Goal: Task Accomplishment & Management: Use online tool/utility

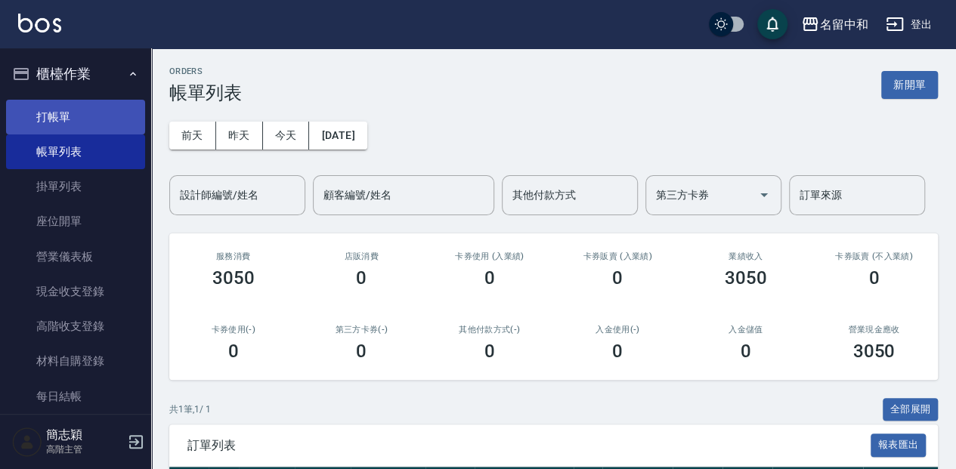
click at [119, 112] on link "打帳單" at bounding box center [75, 117] width 139 height 35
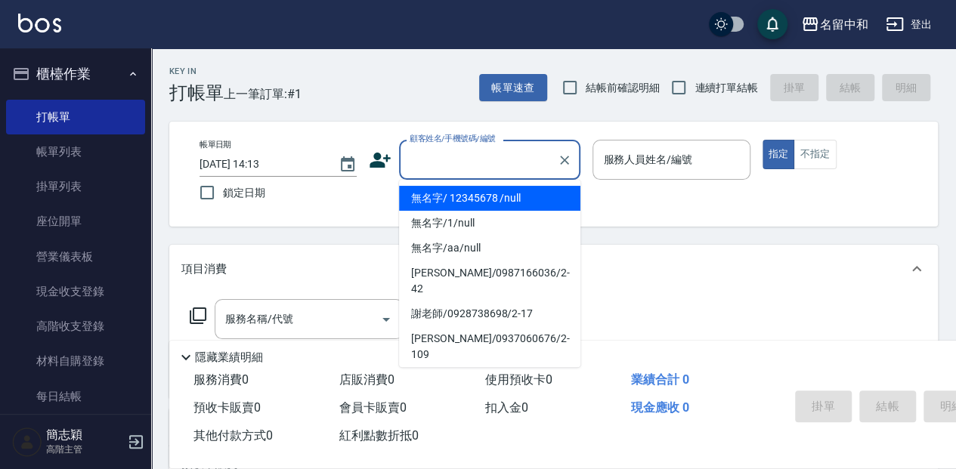
drag, startPoint x: 450, startPoint y: 165, endPoint x: 480, endPoint y: 186, distance: 37.5
click at [450, 165] on input "顧客姓名/手機號碼/編號" at bounding box center [478, 160] width 145 height 26
click at [486, 198] on li "無名字/ 12345678 /null" at bounding box center [489, 198] width 181 height 25
type input "無名字/ 12345678 /null"
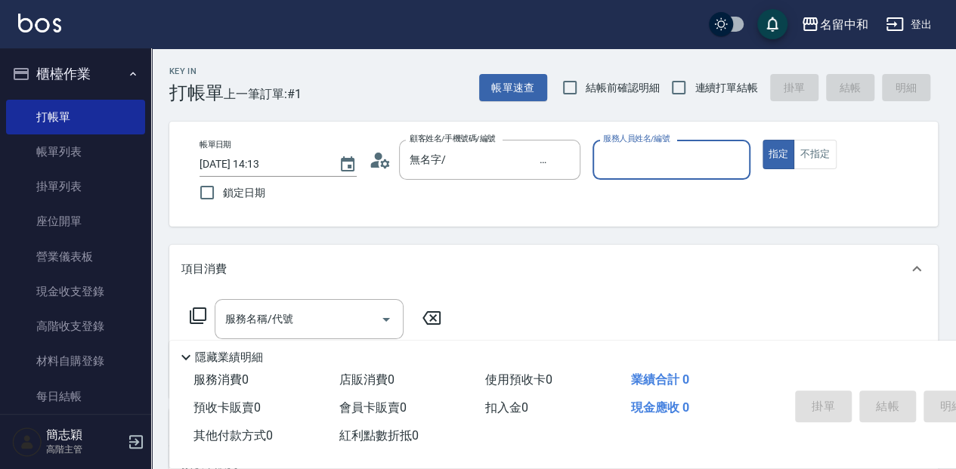
click at [716, 163] on input "服務人員姓名/編號" at bounding box center [671, 160] width 144 height 26
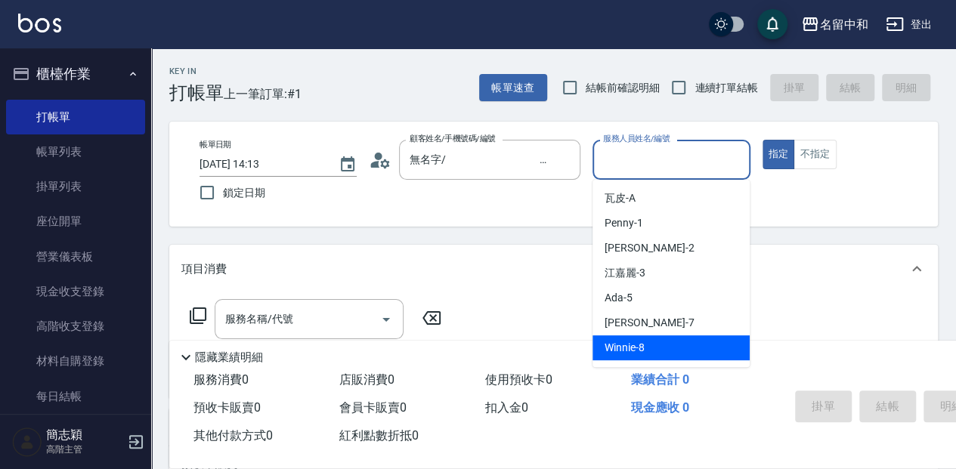
click at [727, 348] on div "Winnie -8" at bounding box center [670, 347] width 157 height 25
type input "Winnie-8"
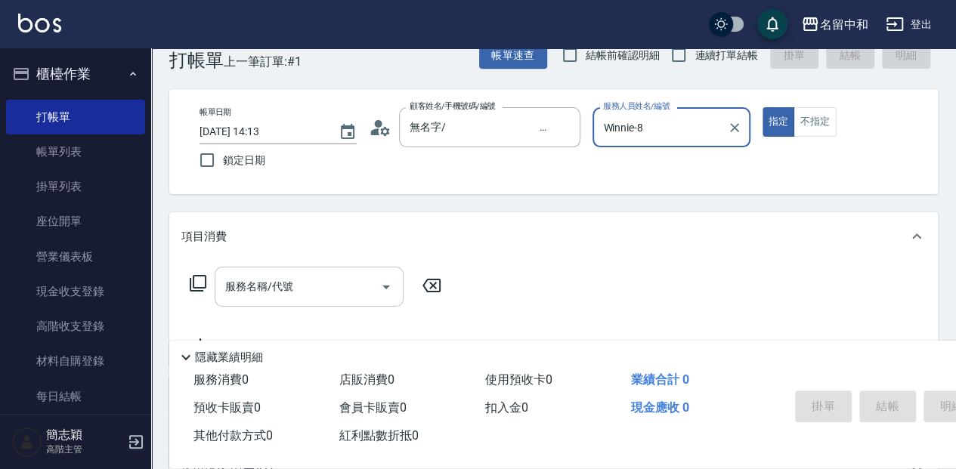
scroll to position [50, 0]
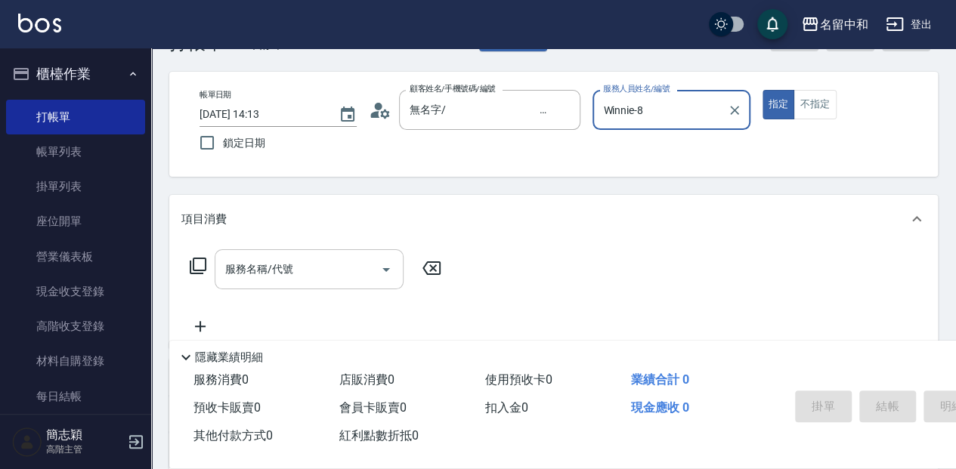
click at [294, 266] on input "服務名稱/代號" at bounding box center [297, 269] width 153 height 26
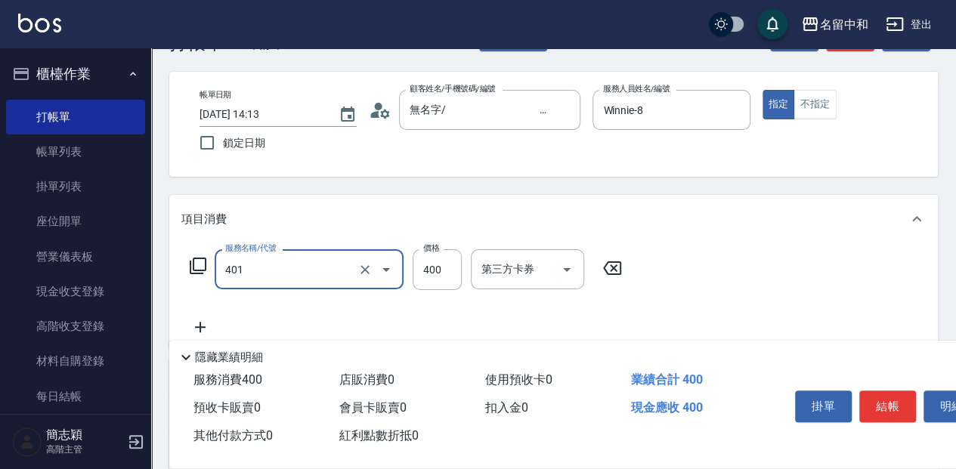
type input "剪髮(400)(401)"
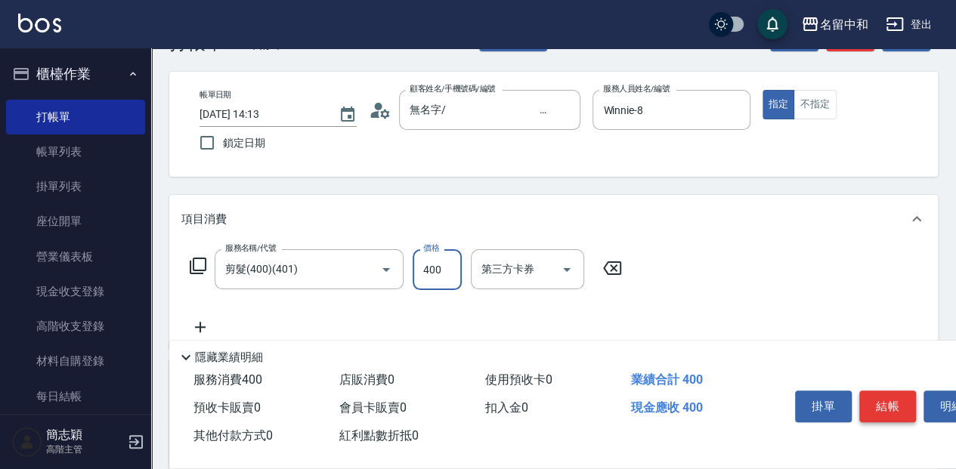
click at [900, 394] on button "結帳" at bounding box center [887, 407] width 57 height 32
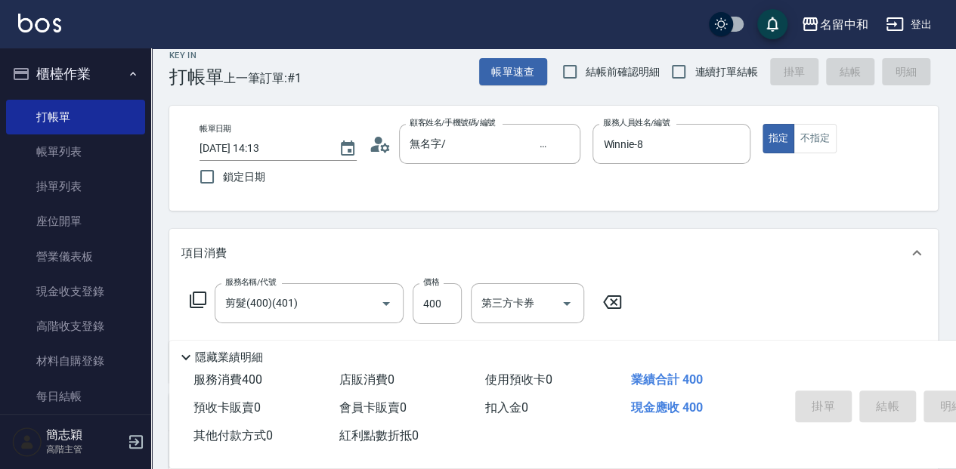
scroll to position [0, 0]
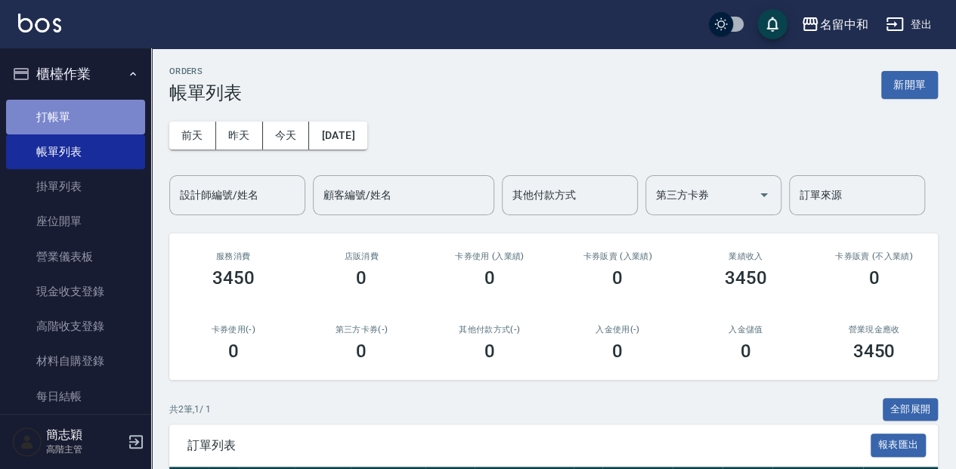
click at [79, 121] on link "打帳單" at bounding box center [75, 117] width 139 height 35
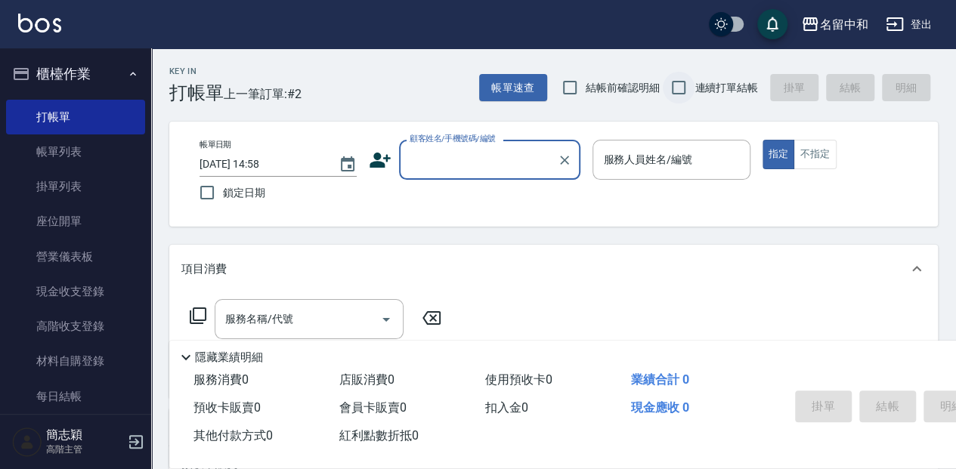
click at [672, 91] on input "連續打單結帳" at bounding box center [679, 88] width 32 height 32
checkbox input "true"
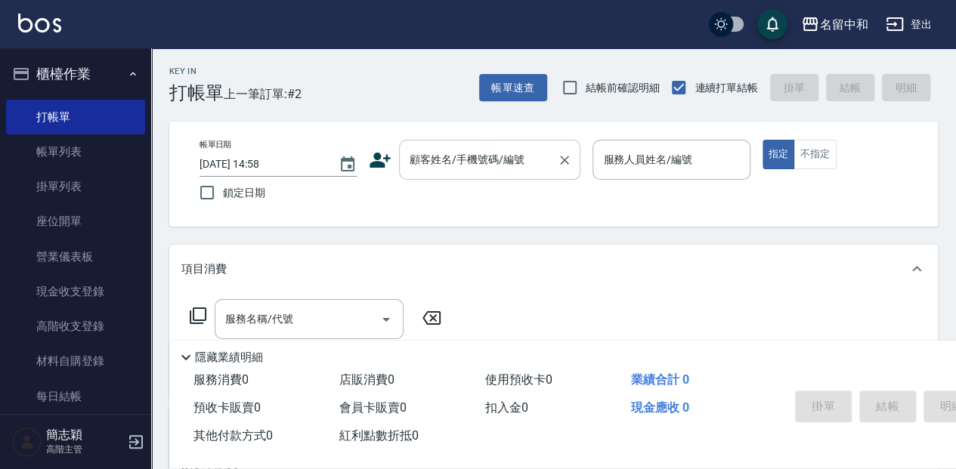
click at [487, 163] on input "顧客姓名/手機號碼/編號" at bounding box center [478, 160] width 145 height 26
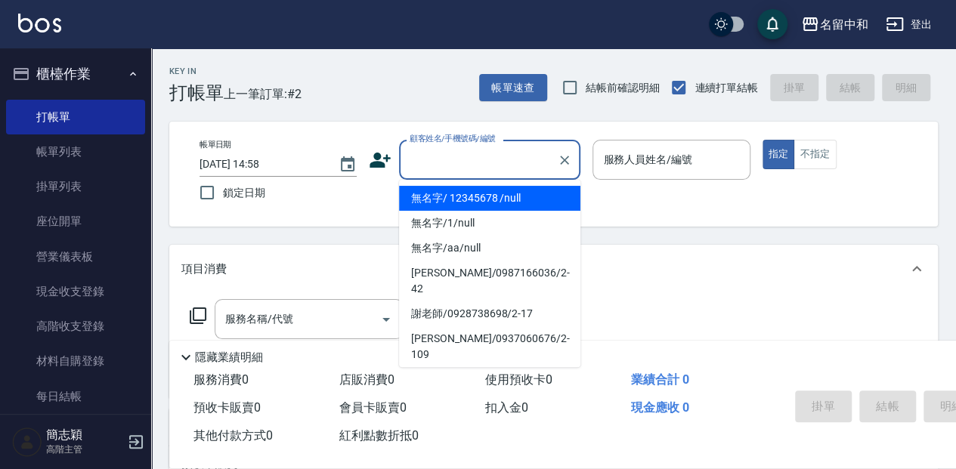
click at [493, 190] on li "無名字/ 12345678 /null" at bounding box center [489, 198] width 181 height 25
type input "無名字/ 12345678 /null"
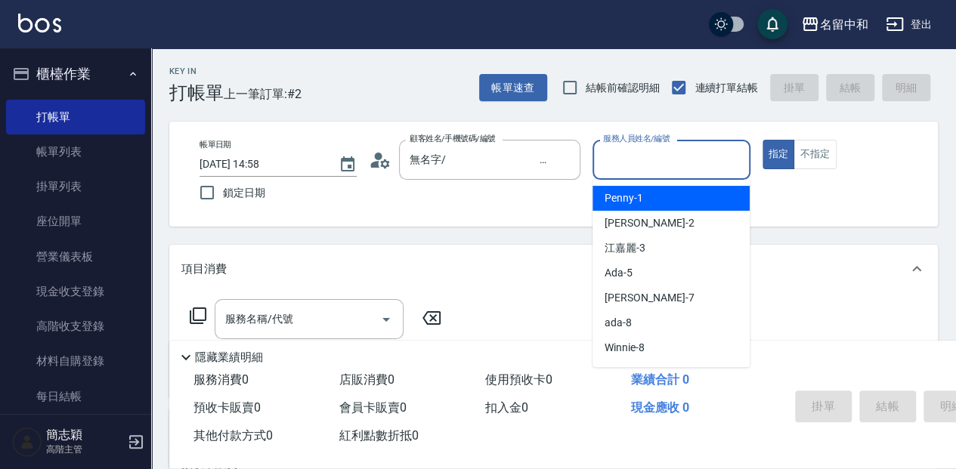
click at [641, 169] on input "服務人員姓名/編號" at bounding box center [671, 160] width 144 height 26
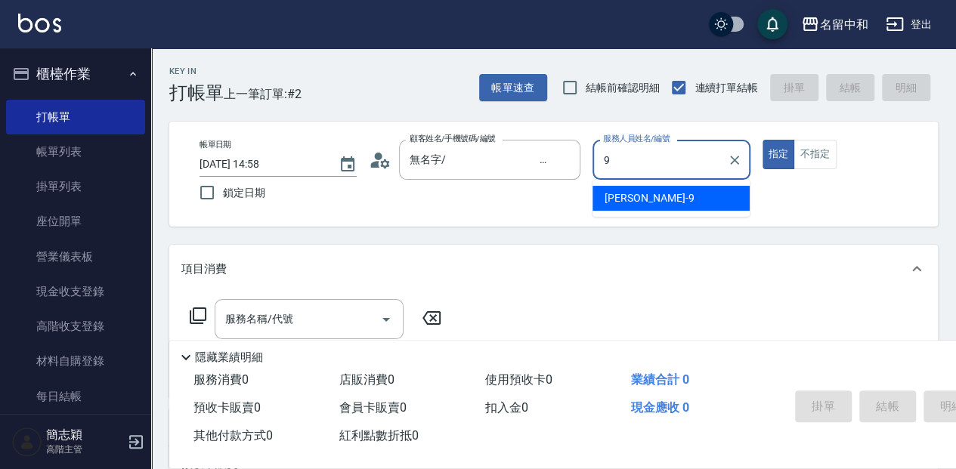
type input "[PERSON_NAME]-9"
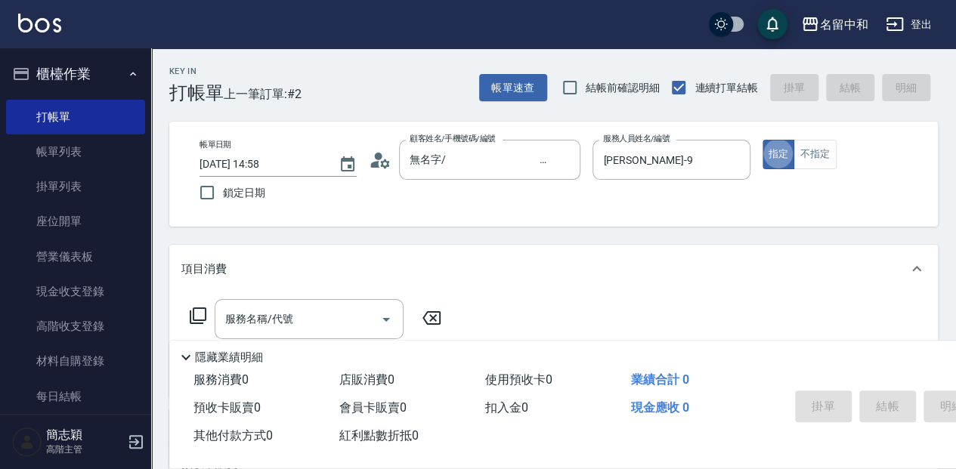
type button "true"
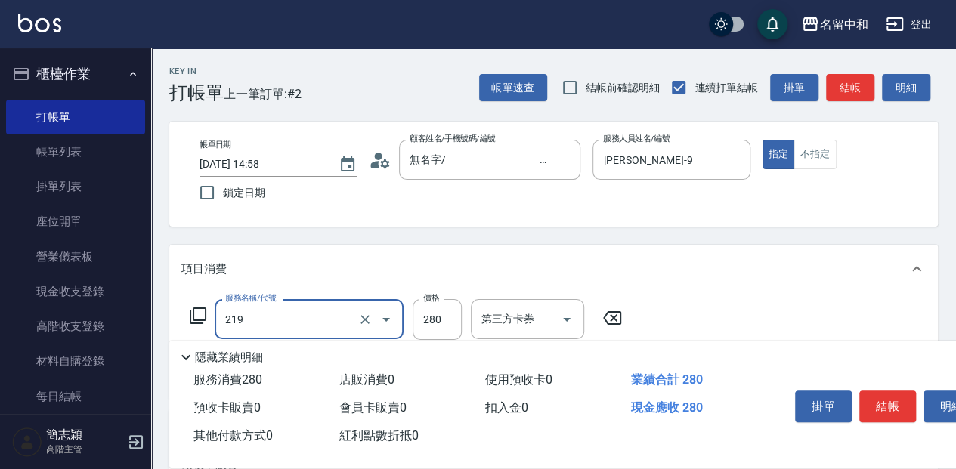
type input "洗髮280(219)"
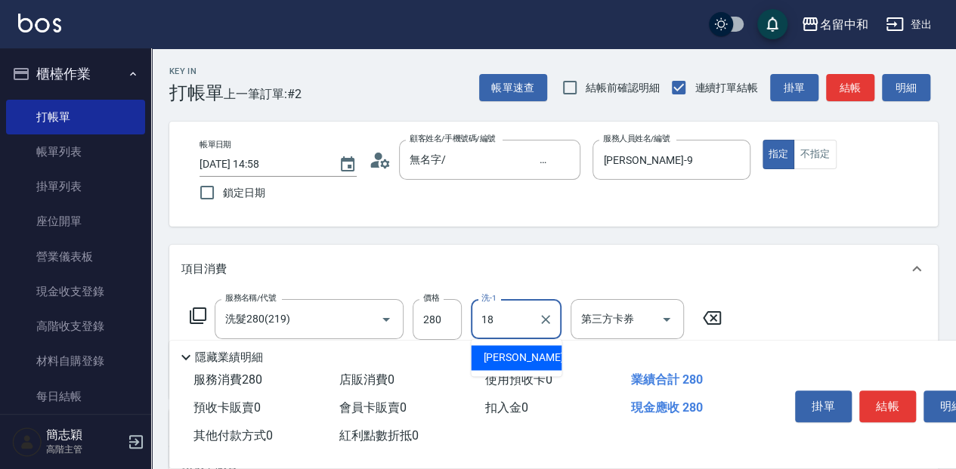
type input "[PERSON_NAME]-18"
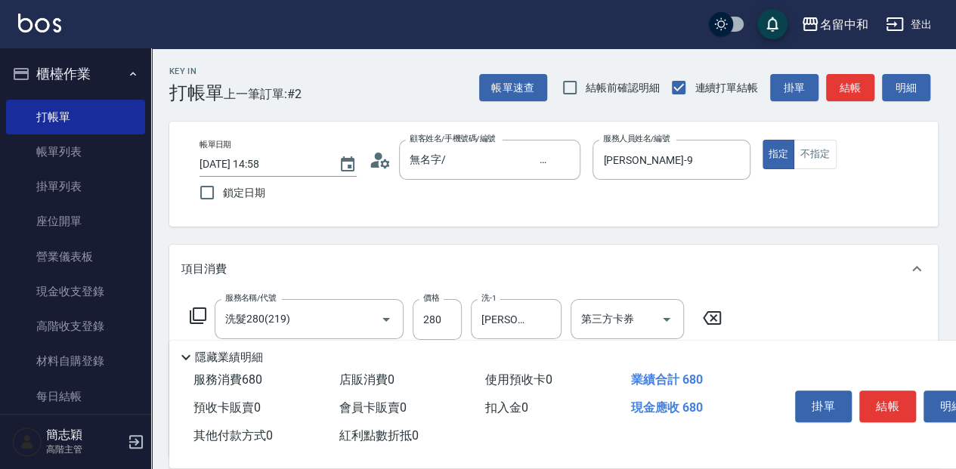
type input "剪髮(400)(401)"
type input "450"
click at [878, 394] on button "結帳" at bounding box center [887, 407] width 57 height 32
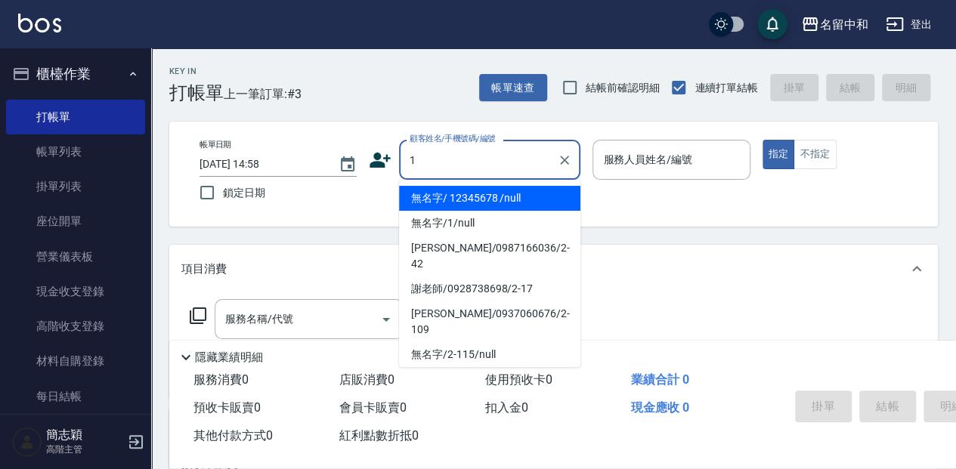
type input "無名字/ 12345678 /null"
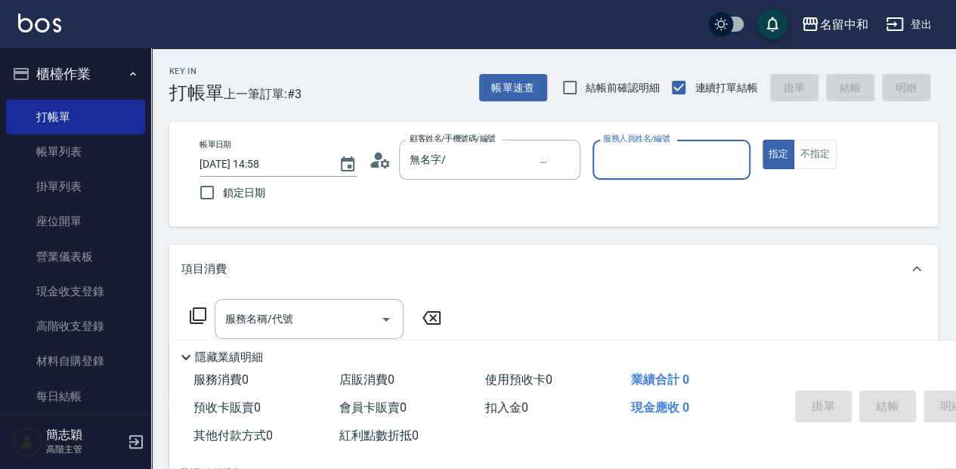
type input "8"
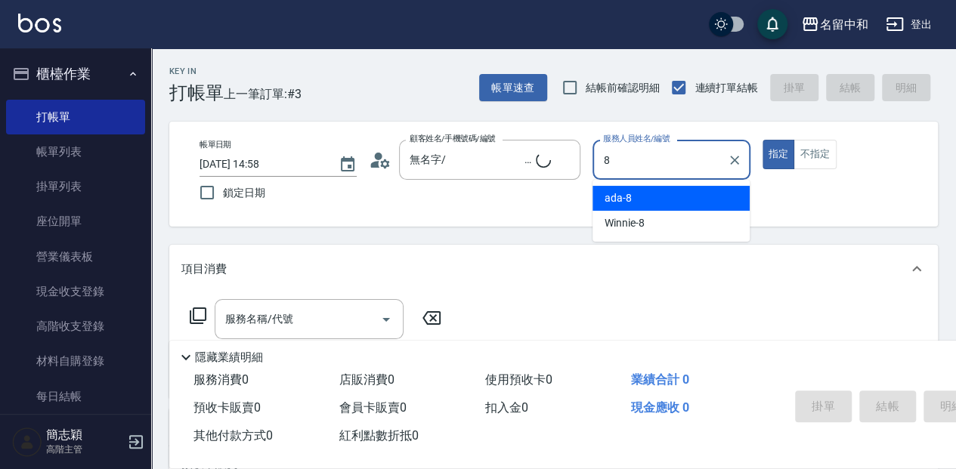
type input "無名字/1/null"
type input "ada-8"
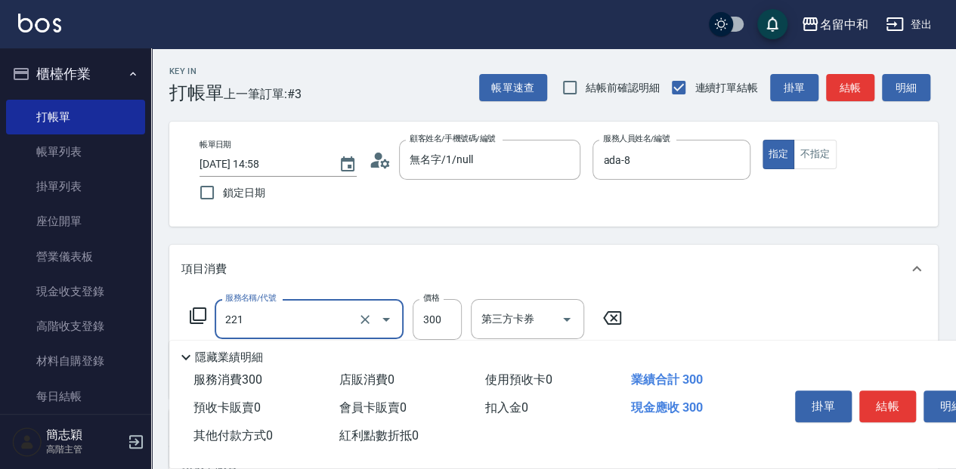
type input "洗髮300(221)"
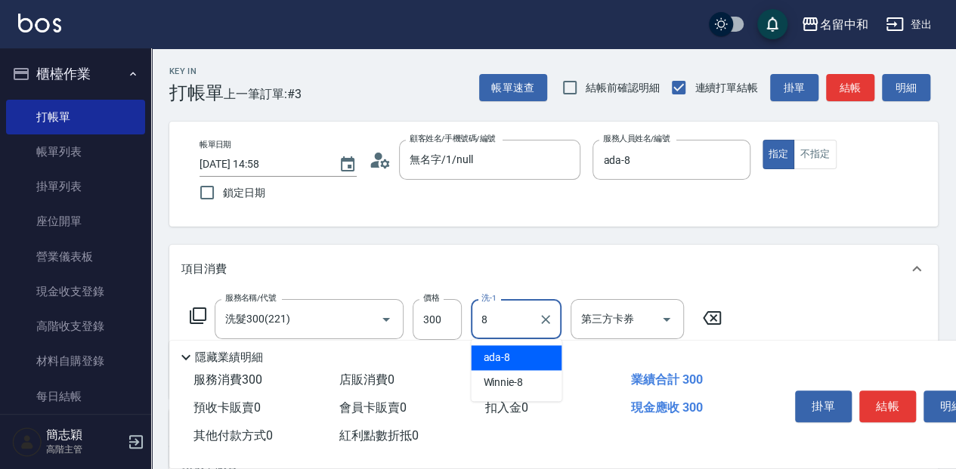
type input "ada-8"
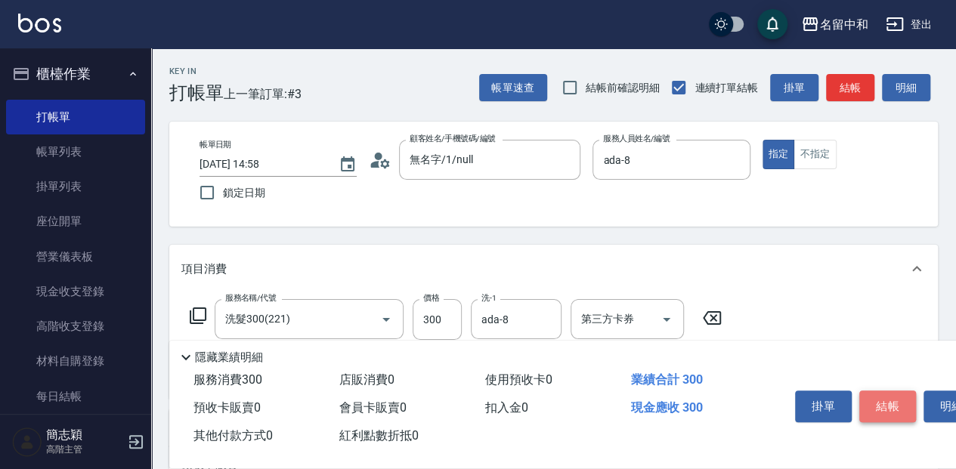
drag, startPoint x: 866, startPoint y: 390, endPoint x: 874, endPoint y: 387, distance: 8.8
click at [867, 391] on button "結帳" at bounding box center [887, 407] width 57 height 32
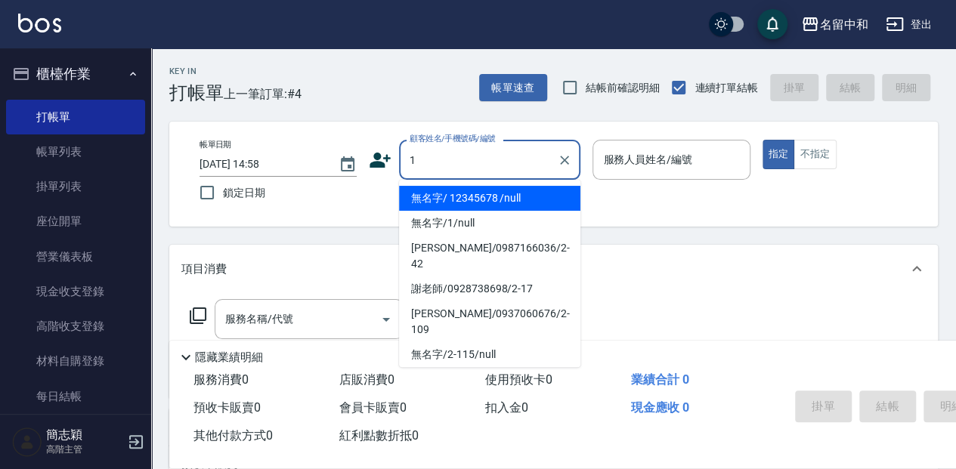
type input "無名字/ 12345678 /null"
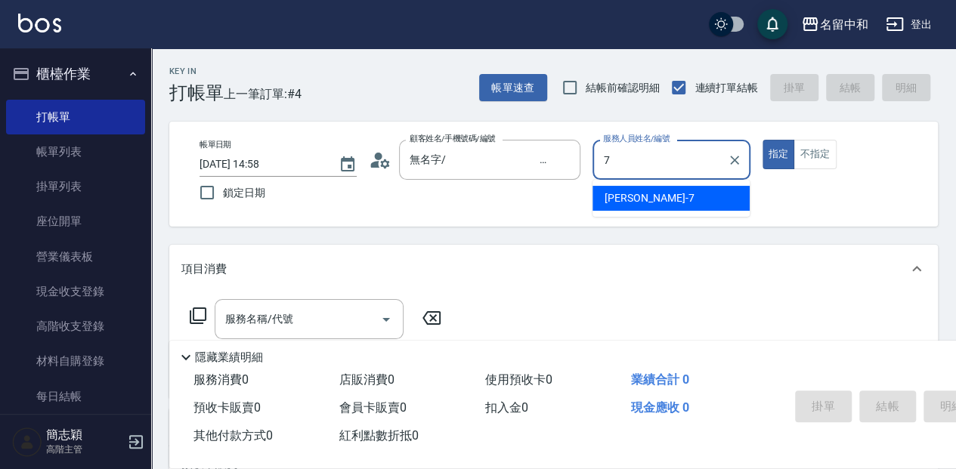
type input "[PERSON_NAME]-7"
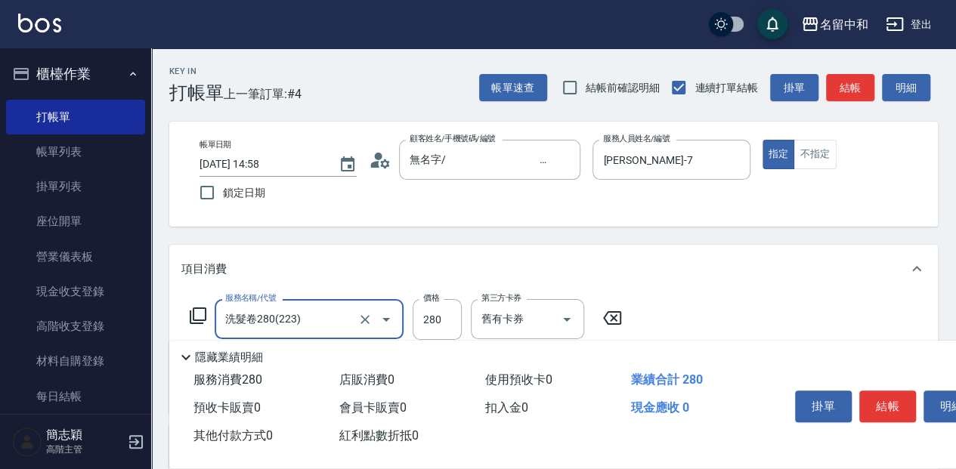
type input "洗髮卷280(223)"
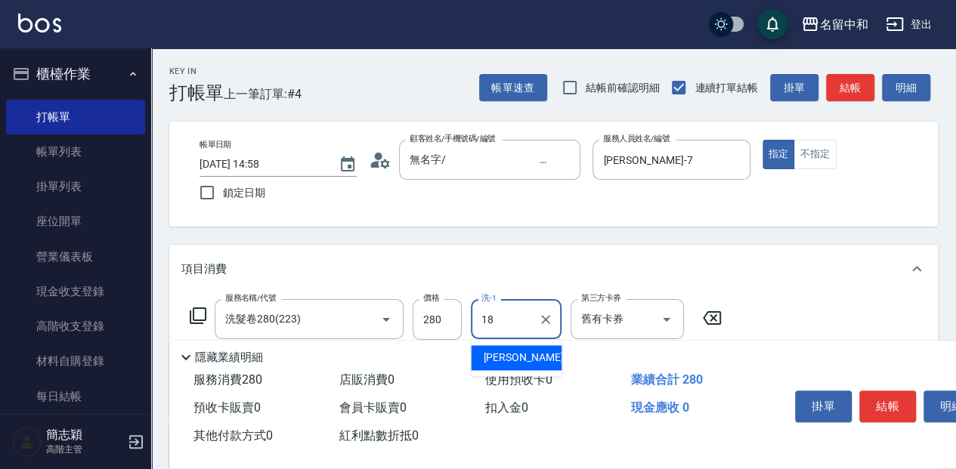
type input "[PERSON_NAME]-18"
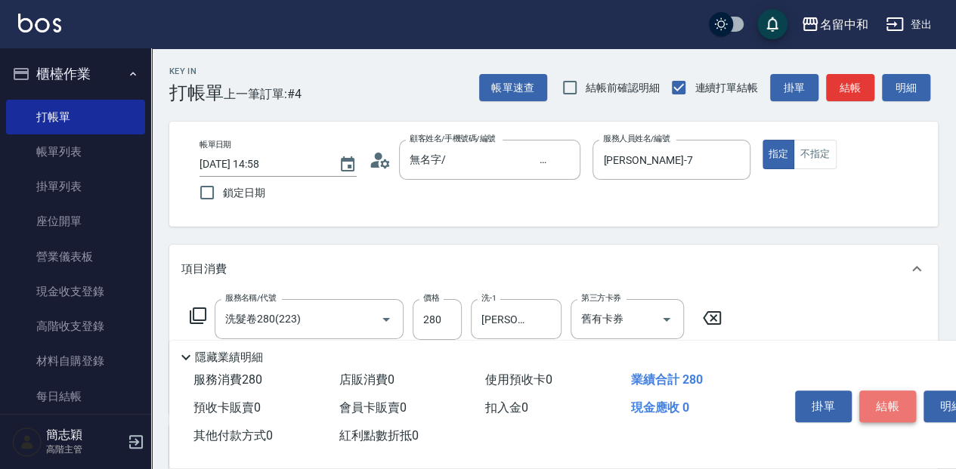
click at [888, 394] on button "結帳" at bounding box center [887, 407] width 57 height 32
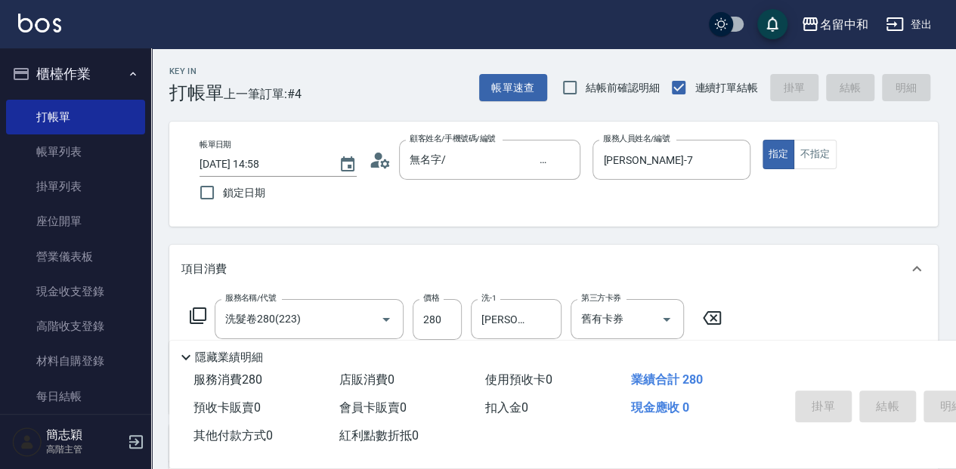
type input "[DATE] 14:59"
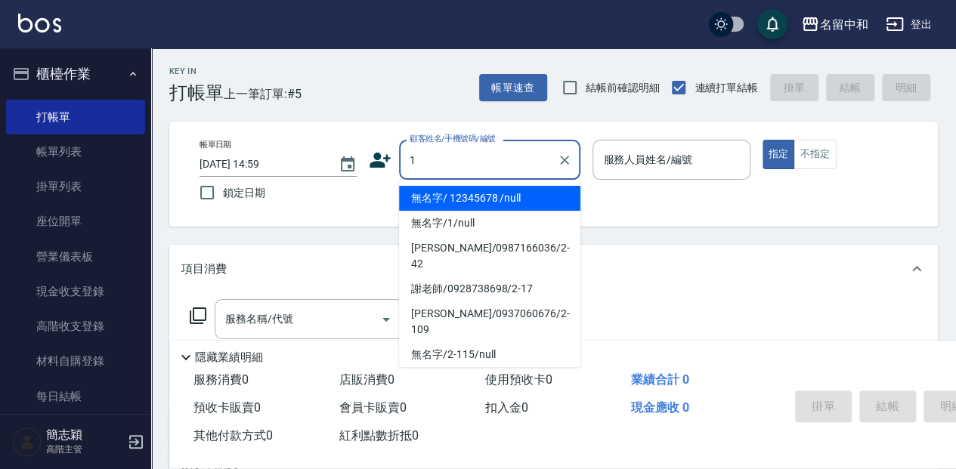
type input "無名字/ 12345678 /null"
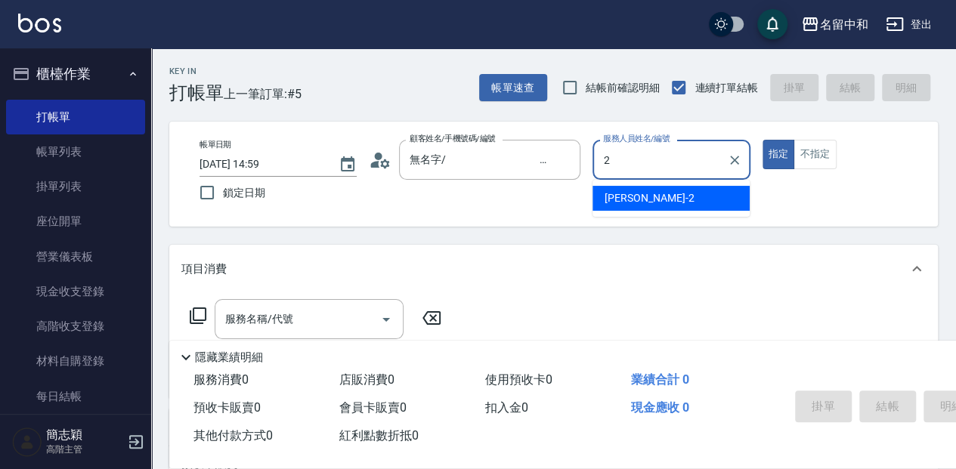
type input "[PERSON_NAME]-2"
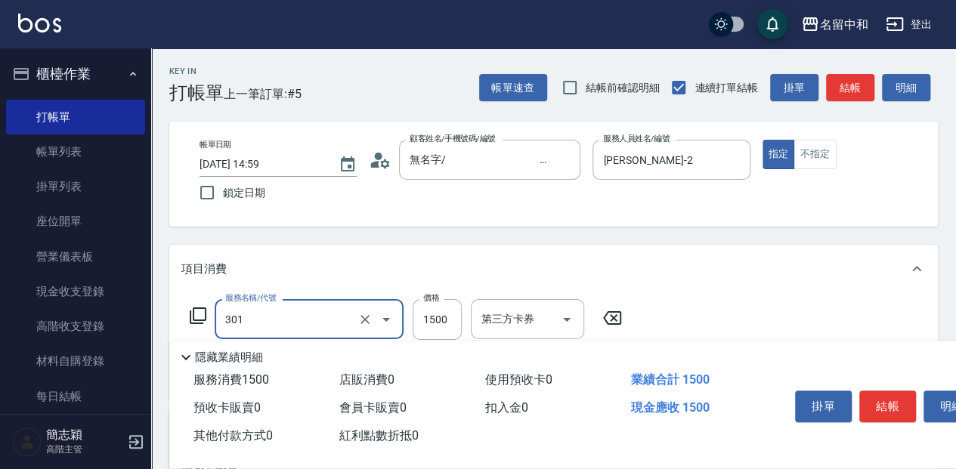
type input "燙髮(1500](301)"
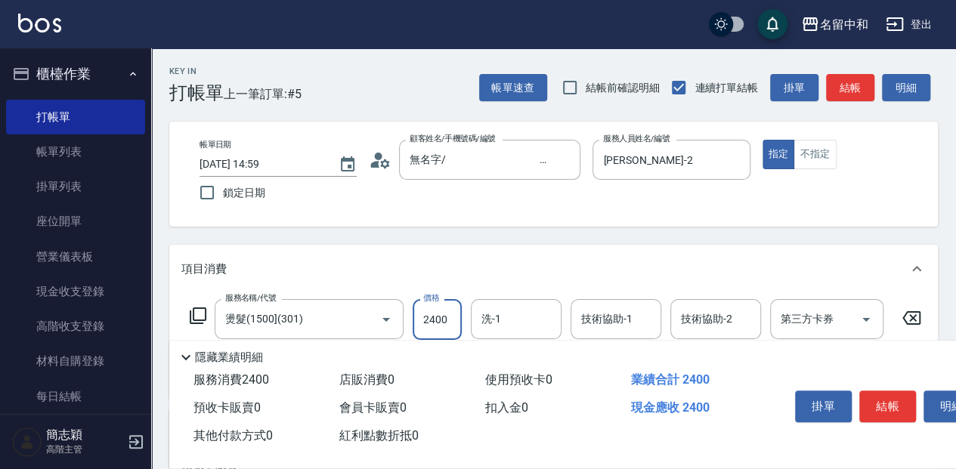
type input "2400"
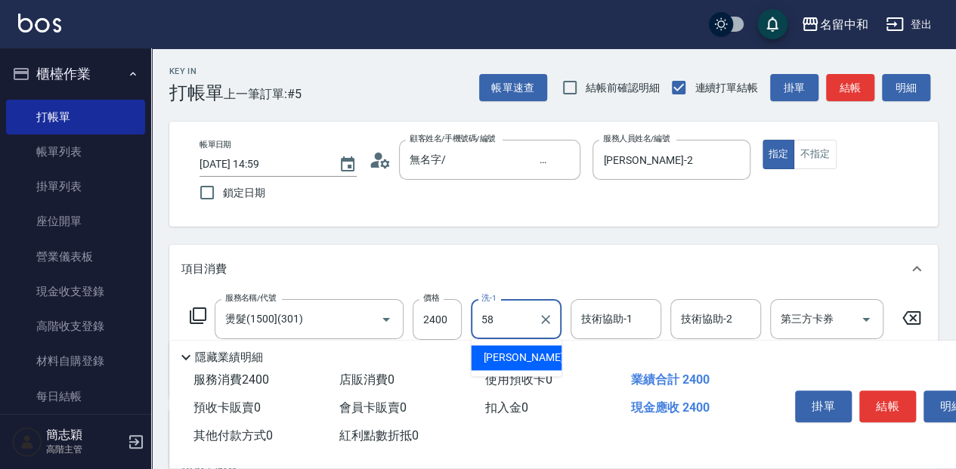
type input "[PERSON_NAME]-58"
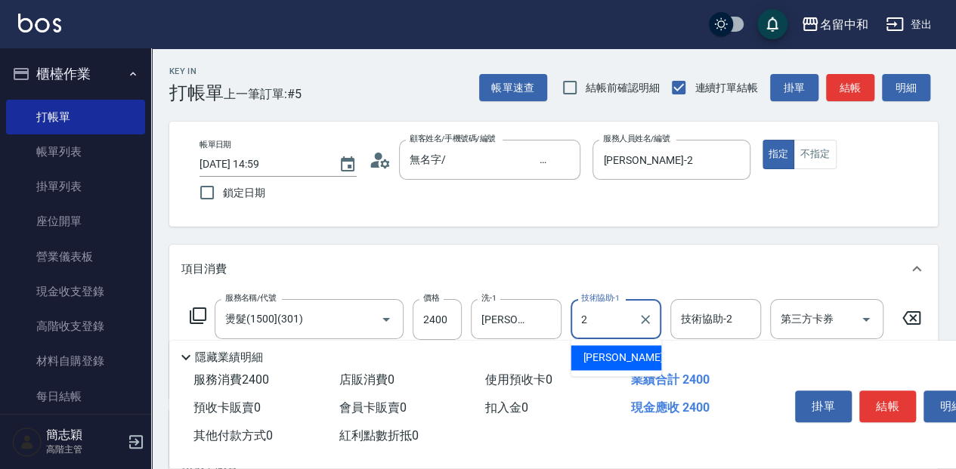
type input "[PERSON_NAME]-2"
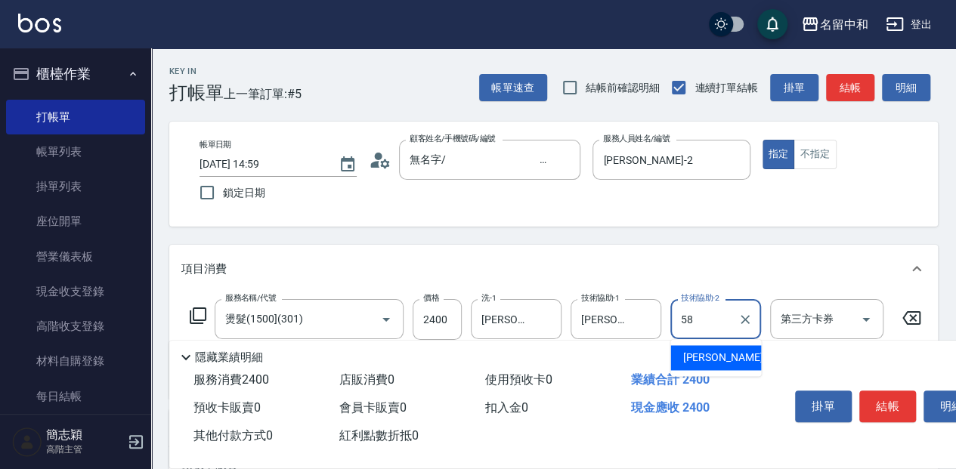
type input "[PERSON_NAME]-58"
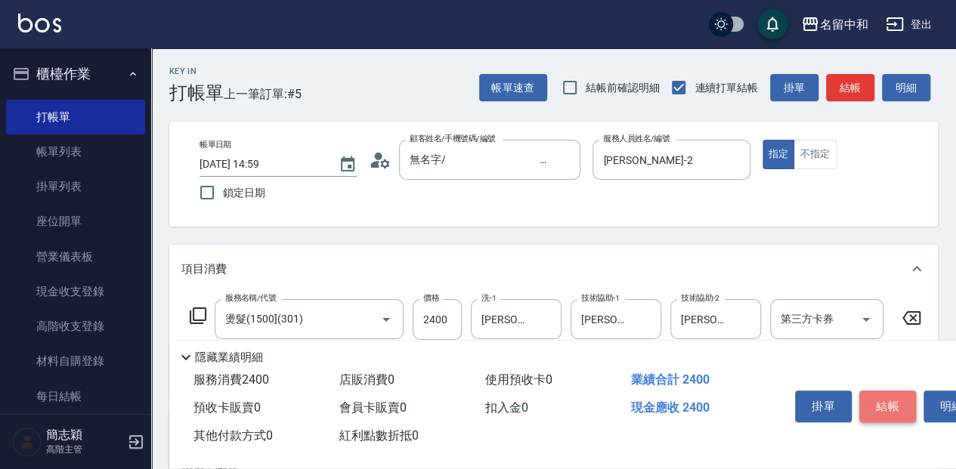
click at [897, 391] on button "結帳" at bounding box center [887, 407] width 57 height 32
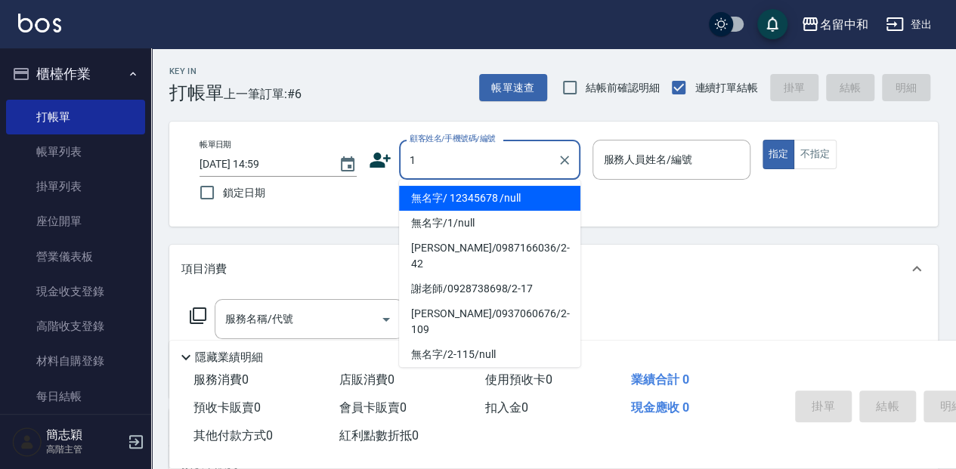
type input "無名字/ 12345678 /null"
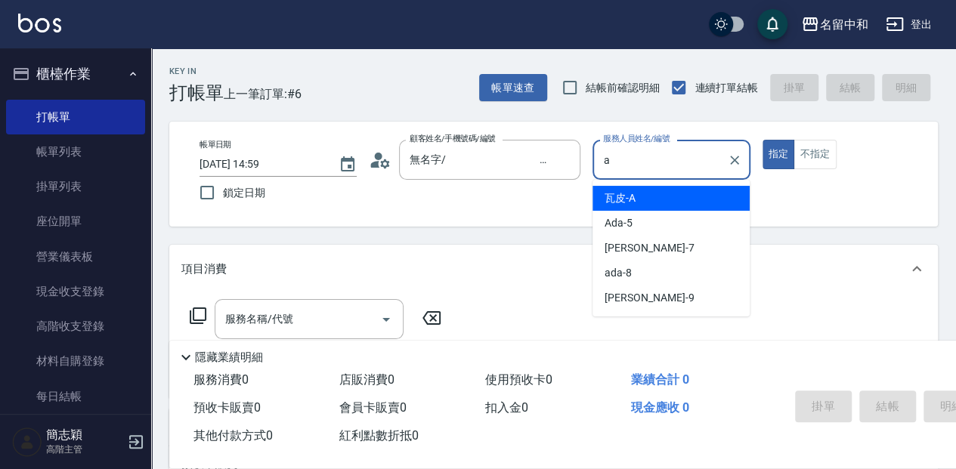
type input "瓦皮-A"
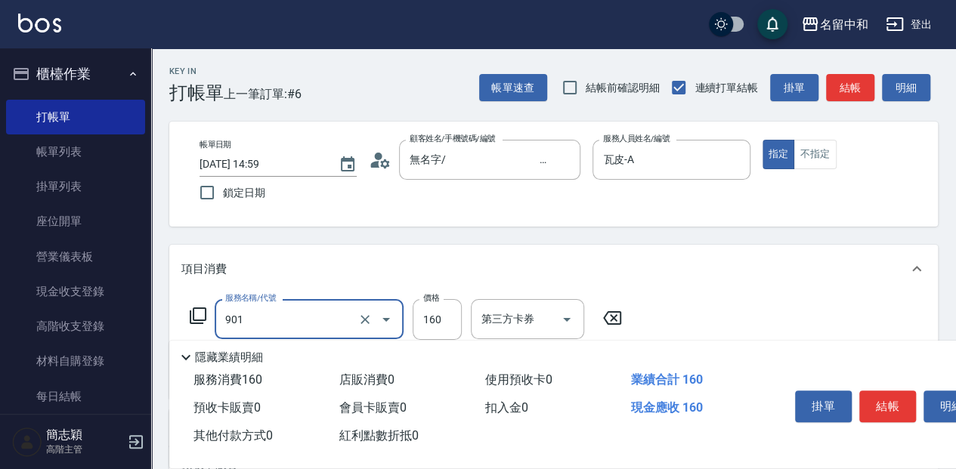
type input "修手(901)"
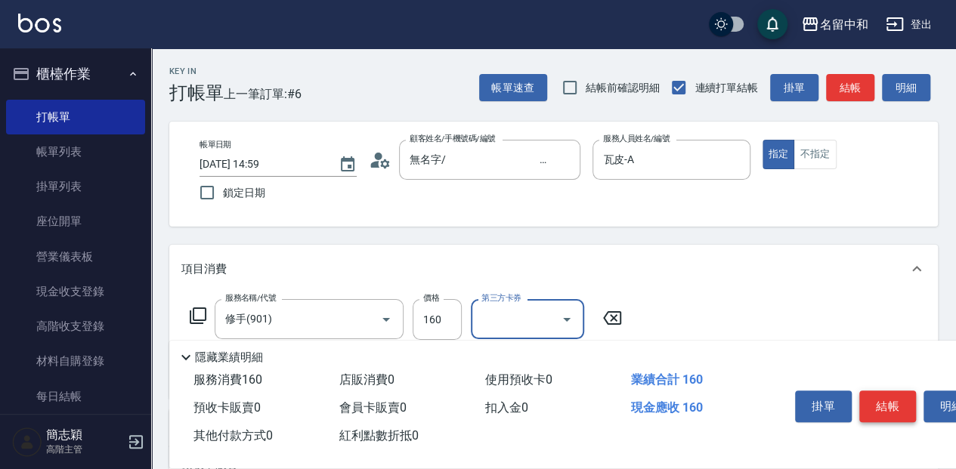
click at [880, 398] on button "結帳" at bounding box center [887, 407] width 57 height 32
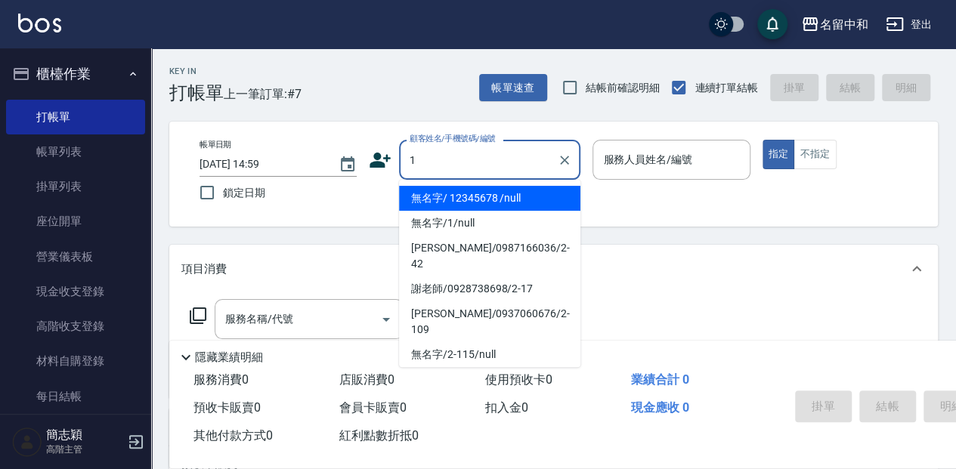
type input "無名字/ 12345678 /null"
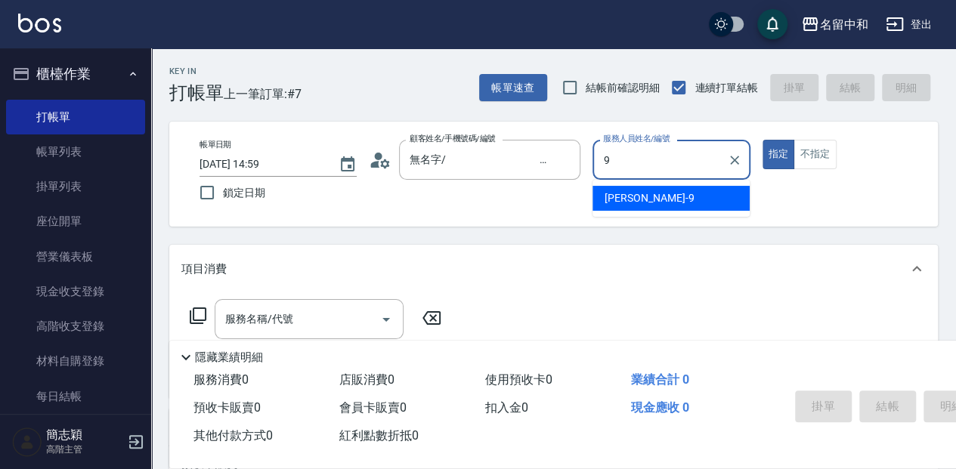
type input "[PERSON_NAME]-9"
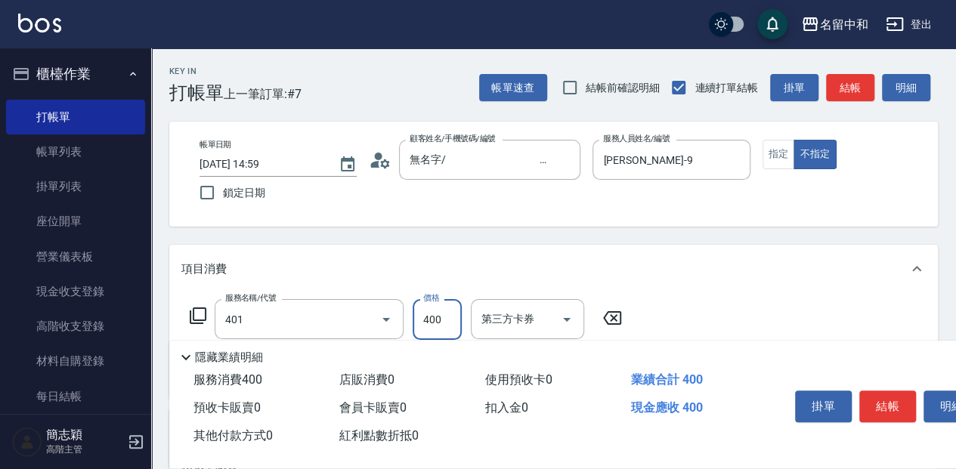
type input "剪髮(400)(401)"
click at [886, 391] on button "結帳" at bounding box center [887, 407] width 57 height 32
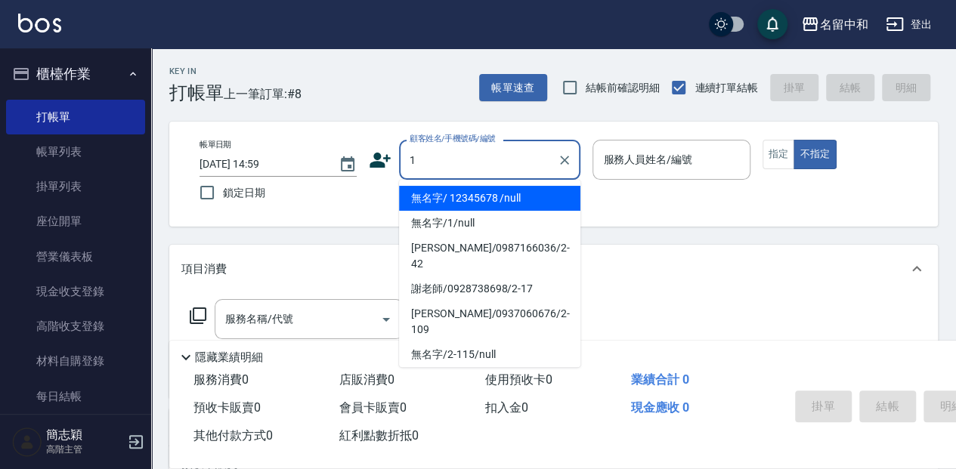
type input "無名字/ 12345678 /null"
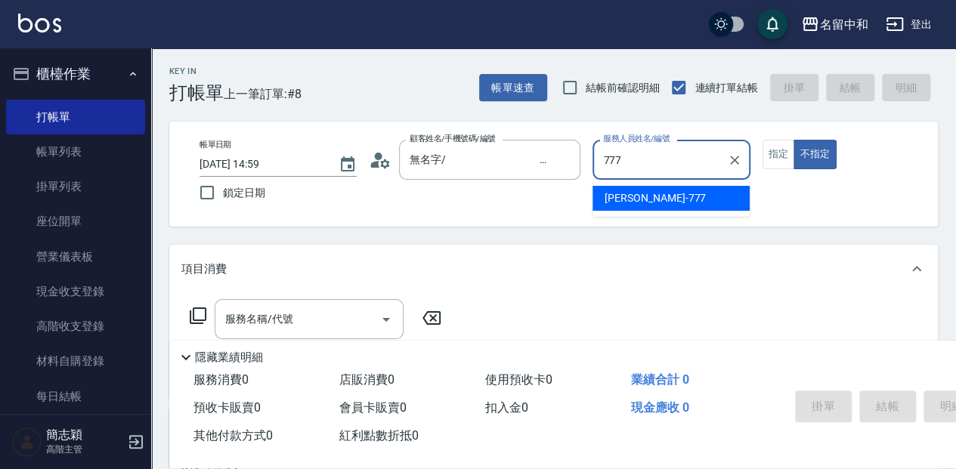
type input "[PERSON_NAME]-777"
type button "false"
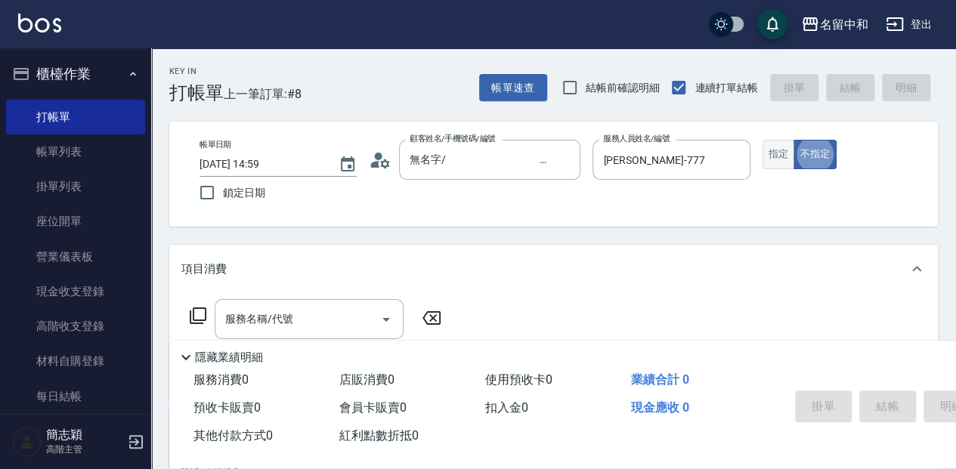
click at [766, 160] on button "指定" at bounding box center [778, 154] width 32 height 29
click at [348, 324] on input "服務名稱/代號" at bounding box center [297, 319] width 153 height 26
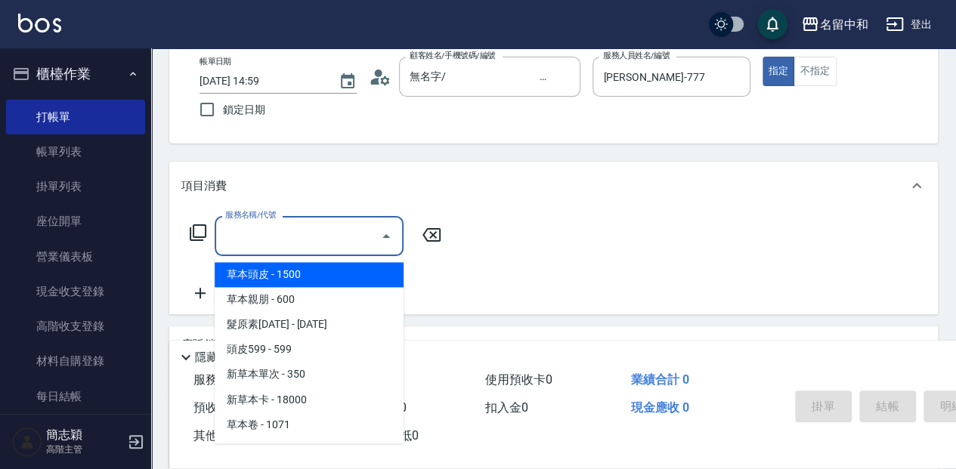
scroll to position [100, 0]
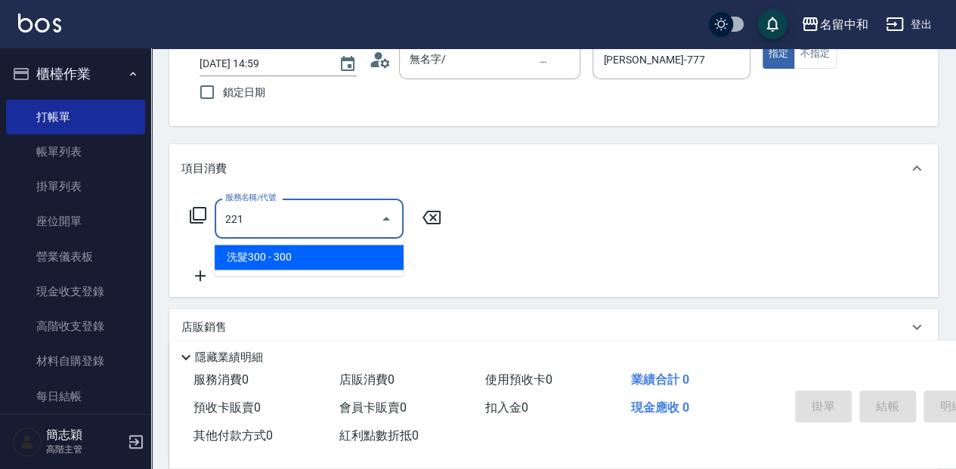
type input "洗髮300(221)"
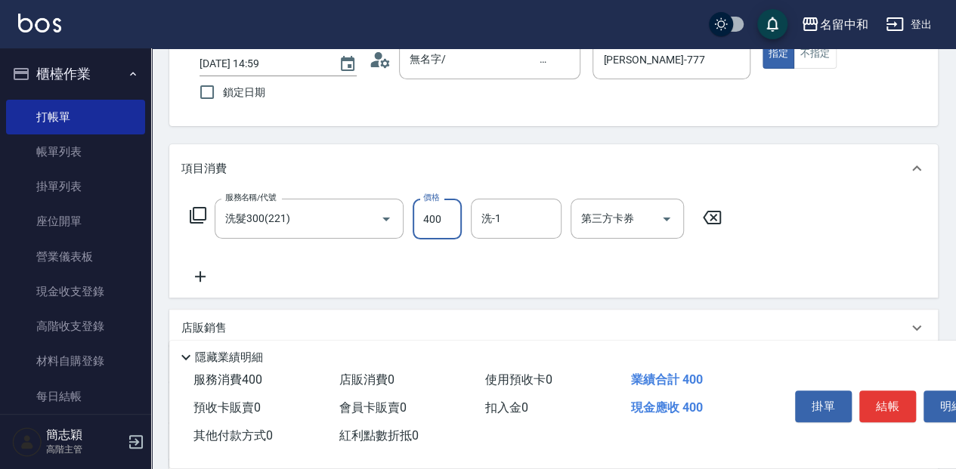
type input "400"
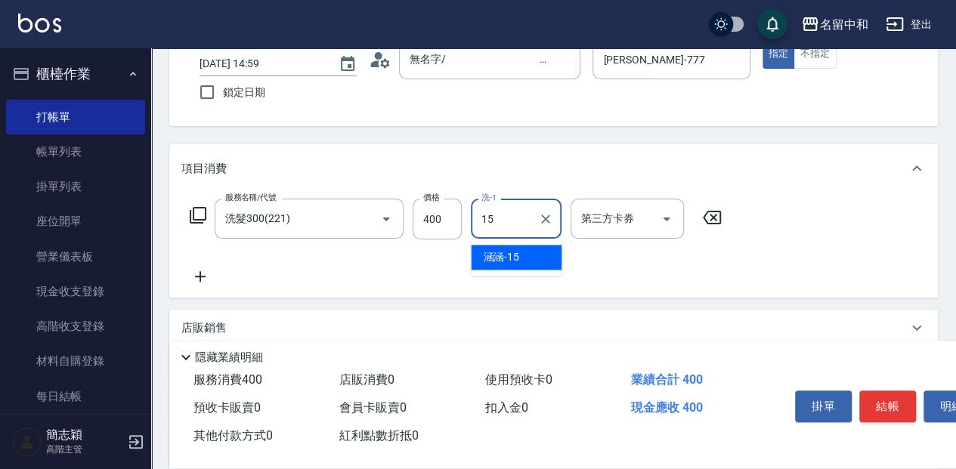
type input "涵涵-15"
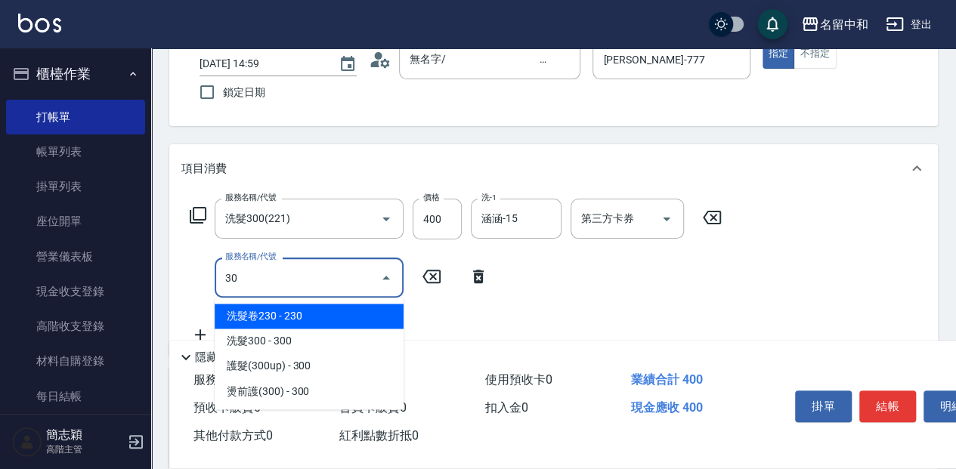
type input "3"
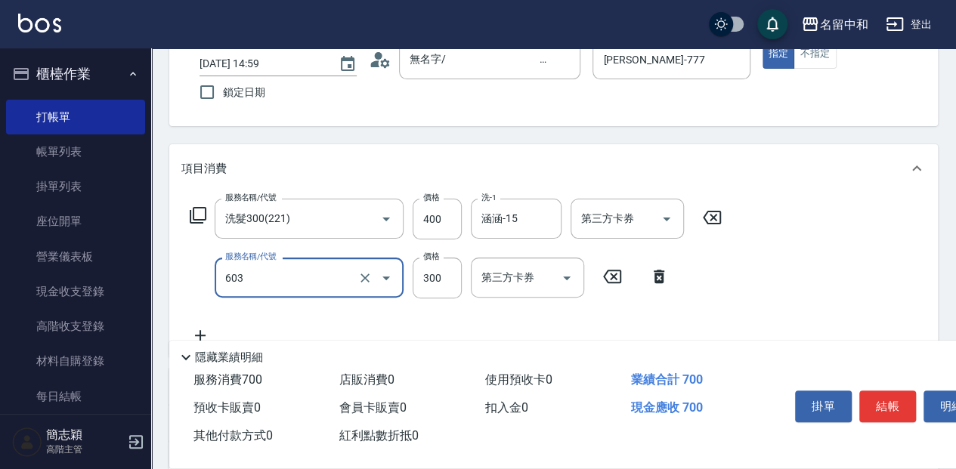
type input "護髮(300up)(603)"
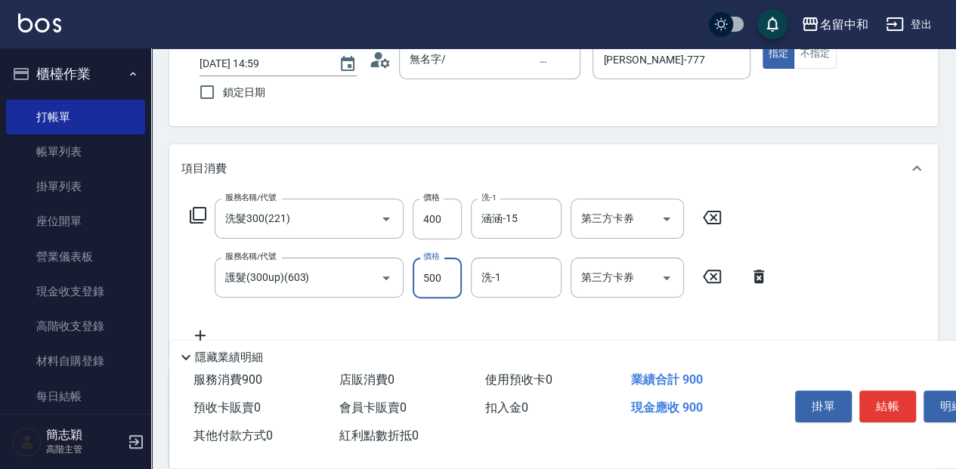
type input "500"
type input "77"
click at [474, 263] on div "服務名稱/代號 護髮(300up)(603) 服務名稱/代號 價格 500 價格 洗-1 洗-1 第三方卡券 第三方卡券" at bounding box center [479, 278] width 596 height 41
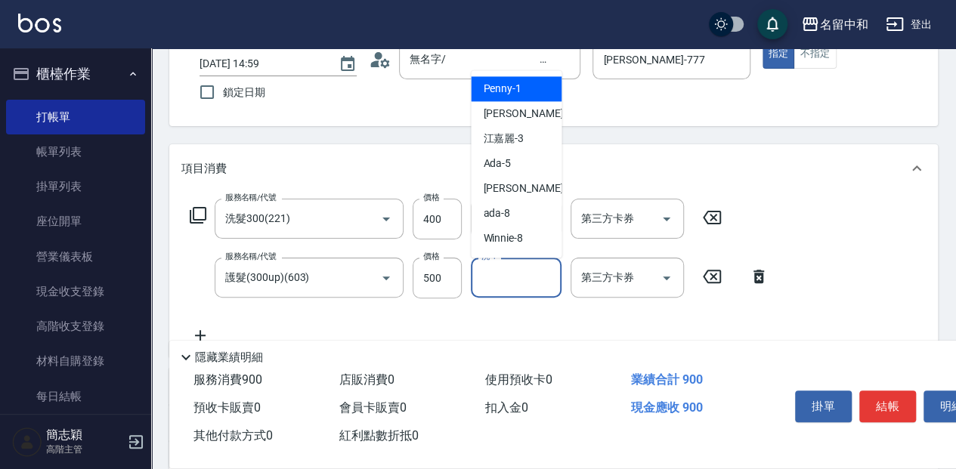
click at [491, 274] on input "洗-1" at bounding box center [515, 277] width 77 height 26
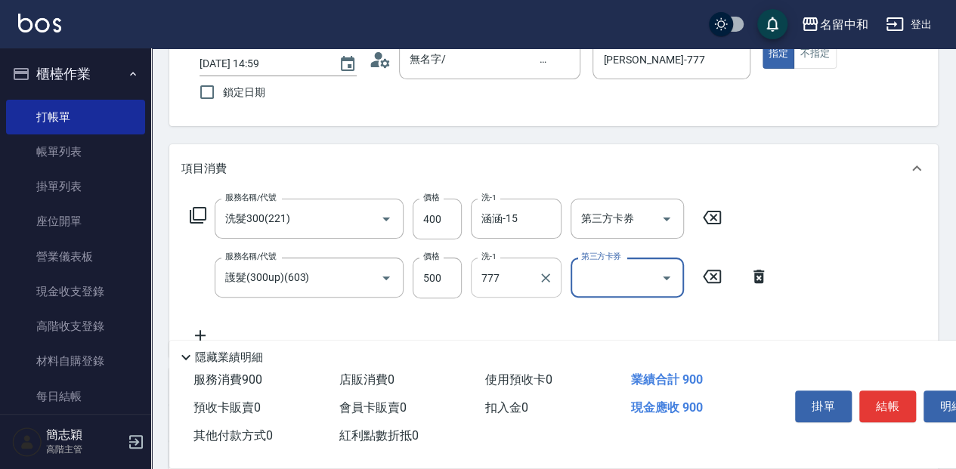
type input "[PERSON_NAME]-777"
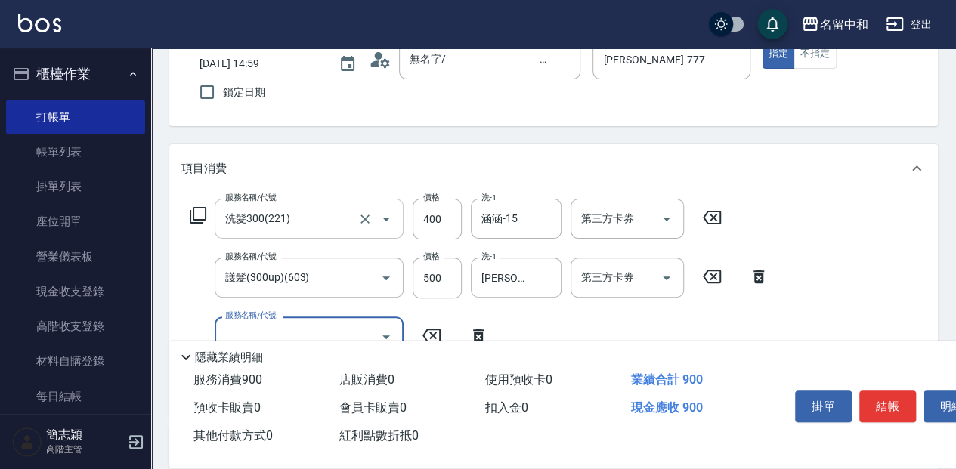
scroll to position [151, 0]
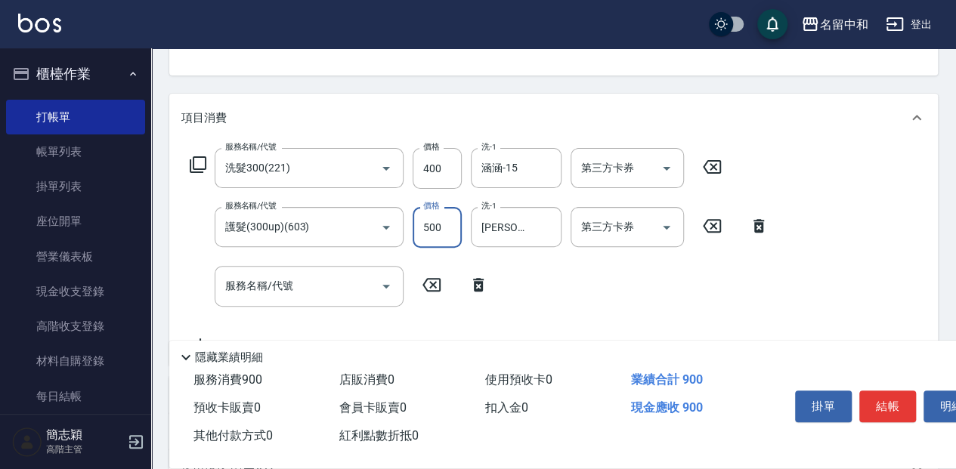
click at [432, 234] on input "500" at bounding box center [436, 227] width 49 height 41
click at [374, 273] on div at bounding box center [385, 286] width 23 height 40
type input "1250"
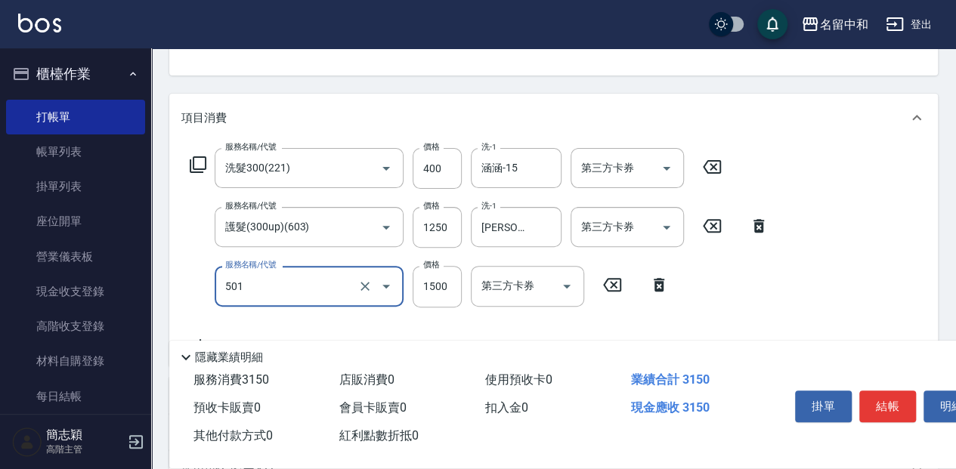
type input "染髮(1500](501)"
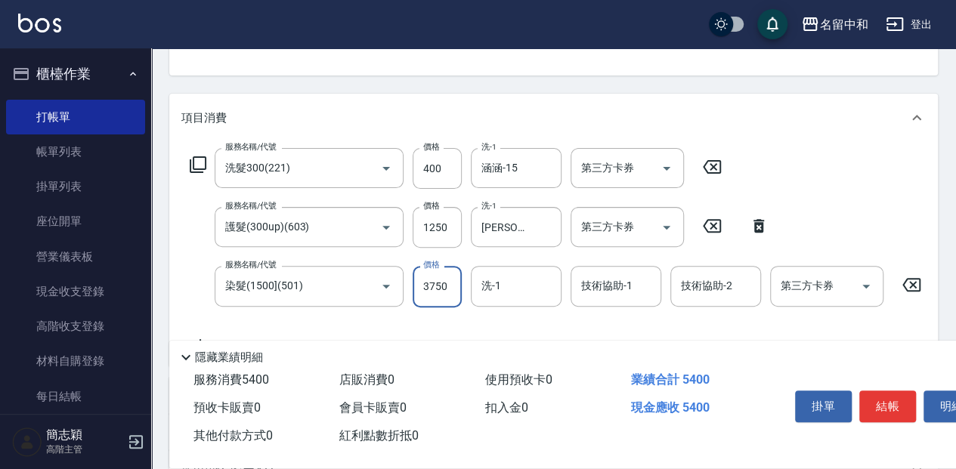
type input "3750"
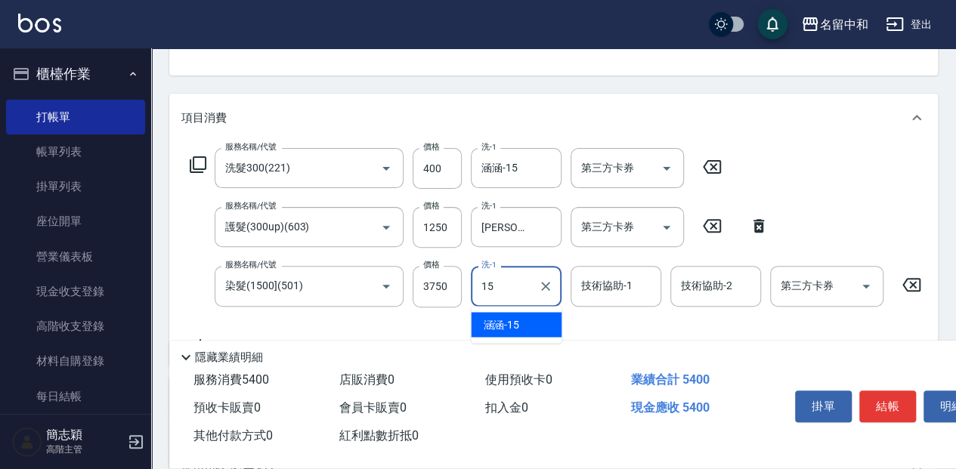
type input "涵涵-15"
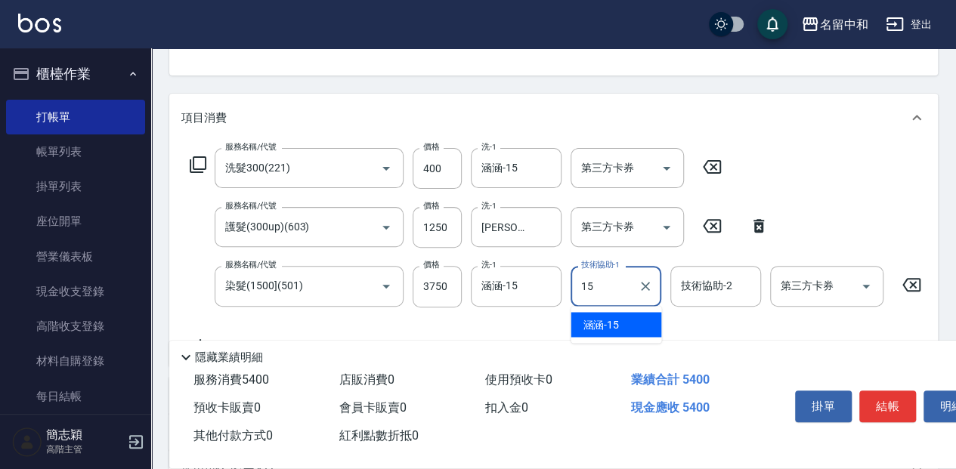
type input "涵涵-15"
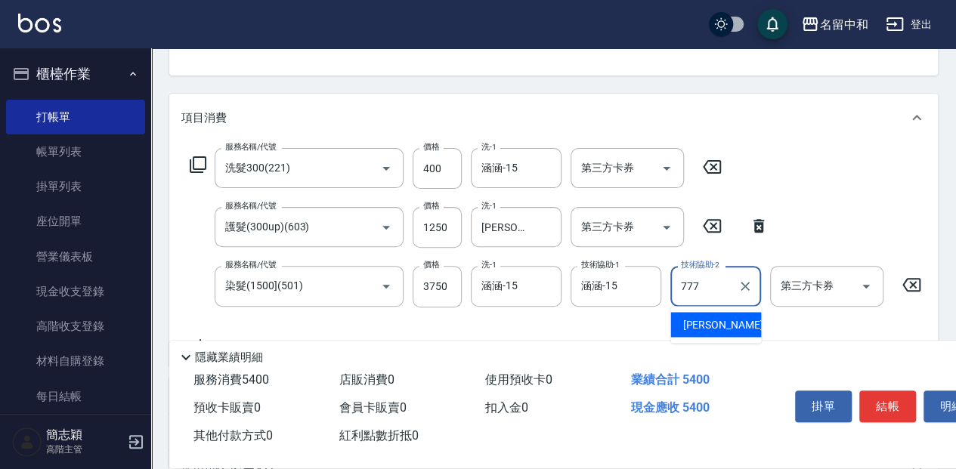
type input "[PERSON_NAME]-777"
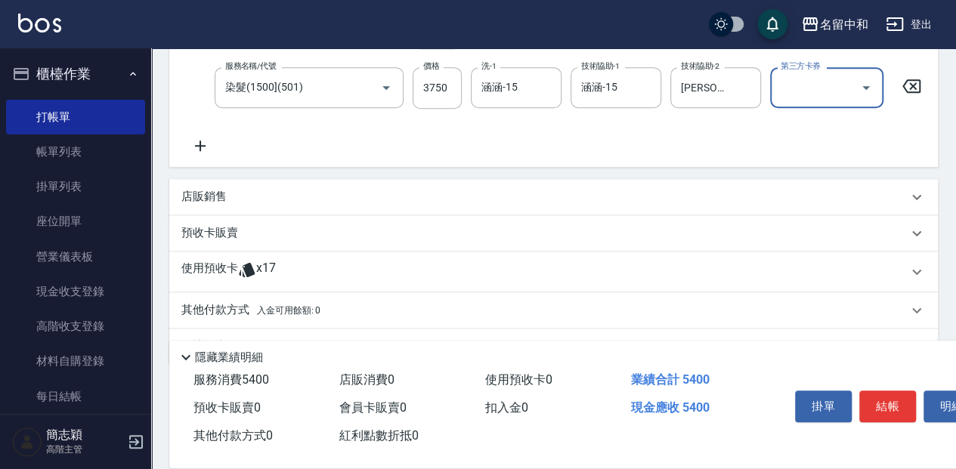
scroll to position [352, 0]
click at [258, 199] on div "店販銷售" at bounding box center [544, 195] width 726 height 16
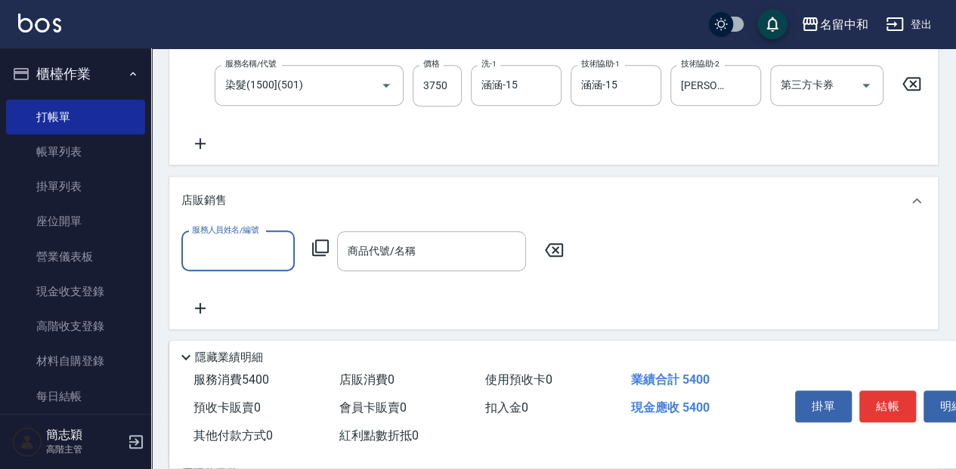
scroll to position [0, 0]
click at [233, 264] on input "服務人員姓名/編號" at bounding box center [238, 251] width 100 height 26
type input "[PERSON_NAME]-777"
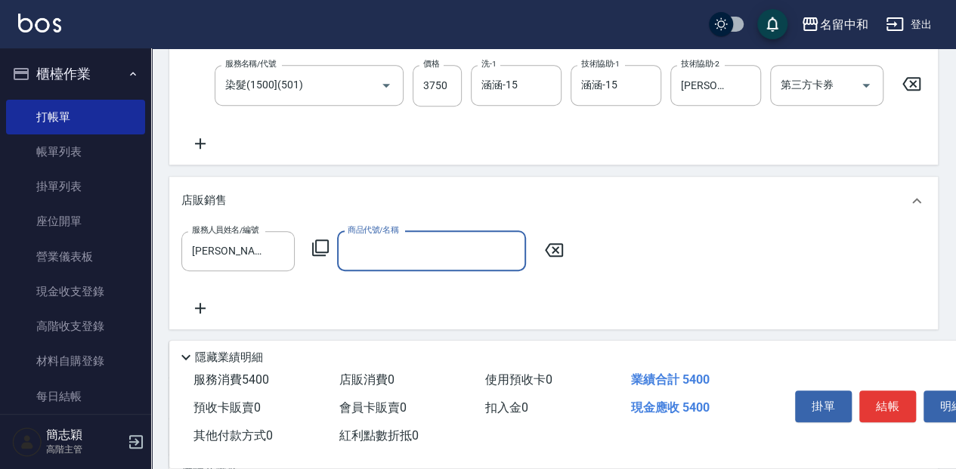
click at [470, 253] on input "商品代號/名稱" at bounding box center [431, 251] width 175 height 26
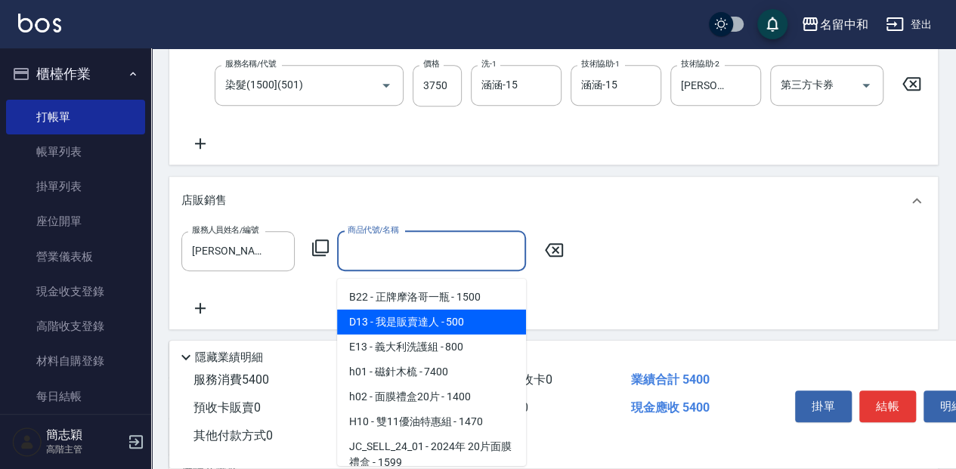
click at [477, 317] on span "D13 - 我是販賣達人 - 500" at bounding box center [431, 322] width 189 height 25
type input "我是販賣達人"
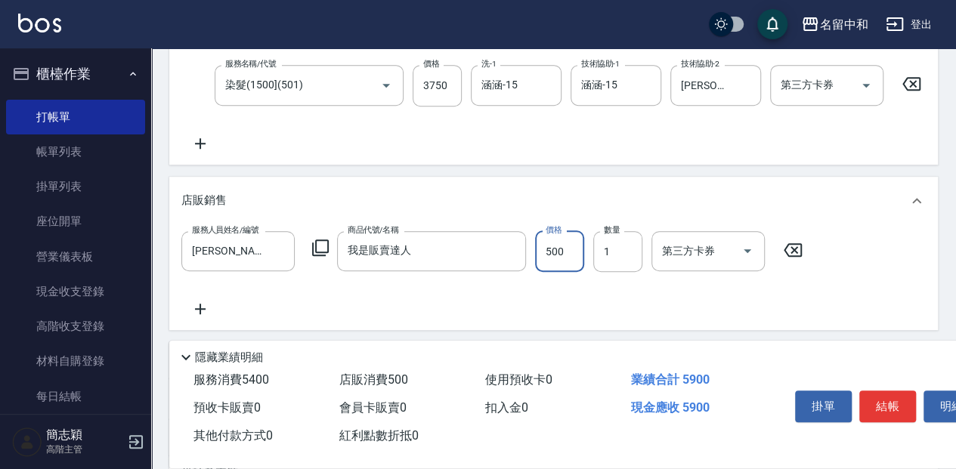
click at [551, 263] on input "500" at bounding box center [559, 251] width 49 height 41
type input "848"
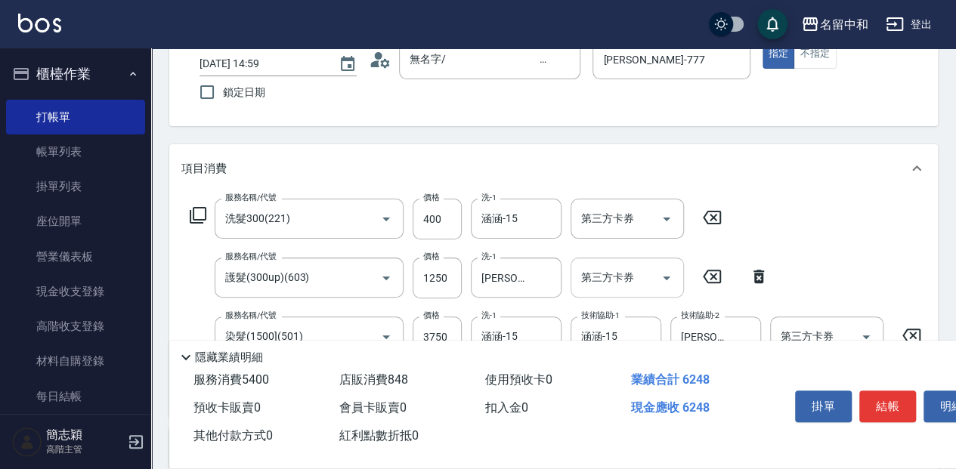
scroll to position [151, 0]
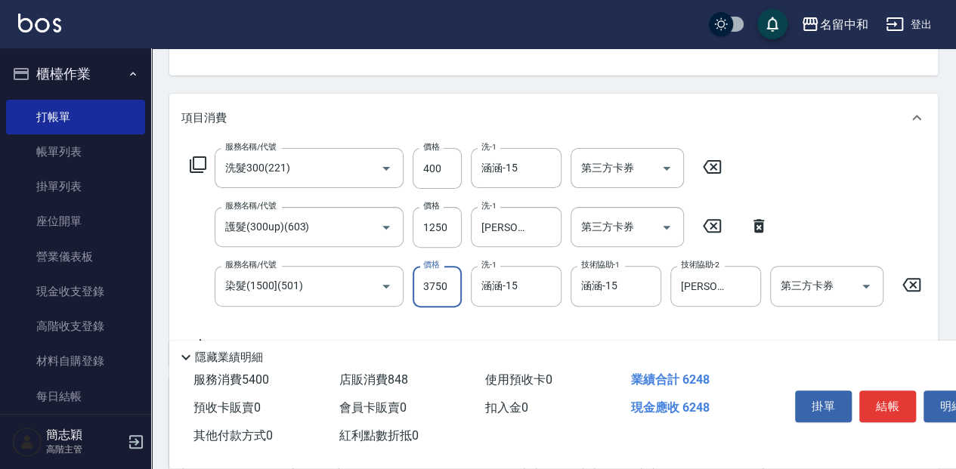
click at [444, 290] on input "3750" at bounding box center [436, 286] width 49 height 41
type input "3750"
click at [451, 230] on input "1250" at bounding box center [436, 227] width 49 height 41
type input "750"
click at [452, 280] on input "3750" at bounding box center [436, 286] width 49 height 41
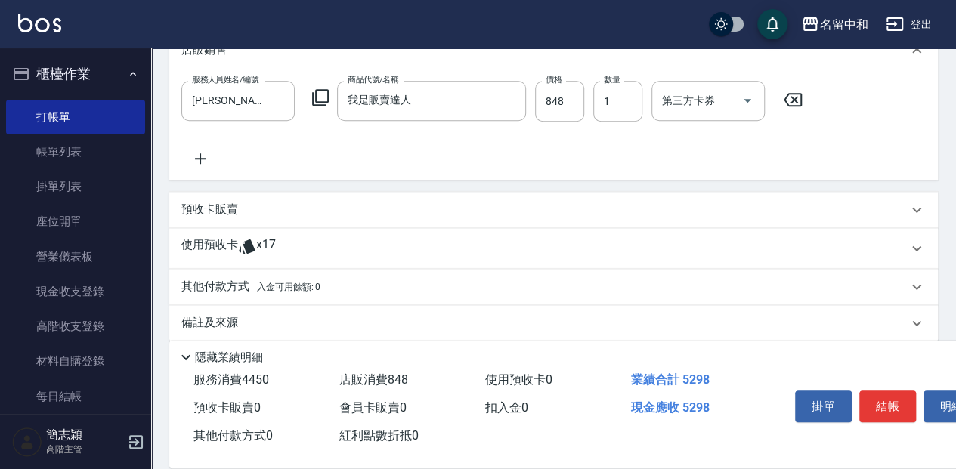
scroll to position [503, 0]
type input "3300"
click at [576, 112] on input "848" at bounding box center [559, 100] width 49 height 41
click at [560, 97] on input "848" at bounding box center [559, 100] width 49 height 41
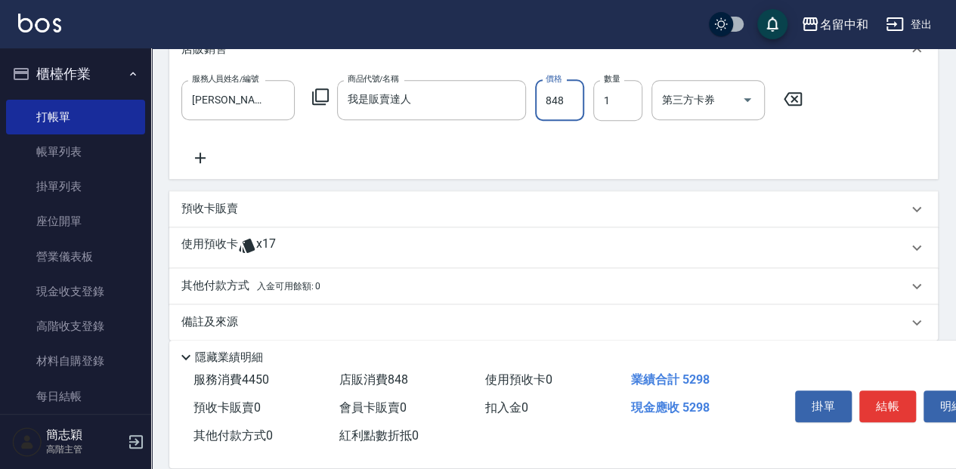
click at [563, 107] on input "848" at bounding box center [559, 100] width 49 height 41
type input "850"
click at [894, 399] on button "結帳" at bounding box center [887, 407] width 57 height 32
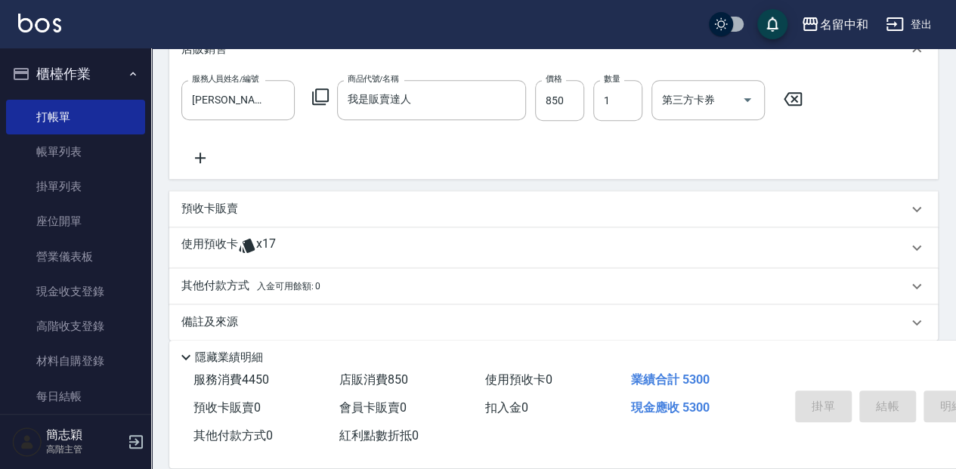
scroll to position [500, 0]
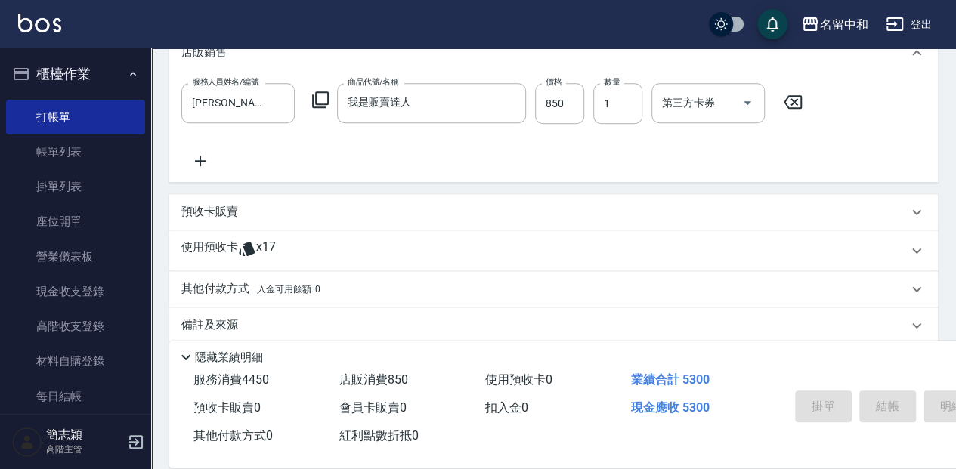
type input "[DATE] 15:03"
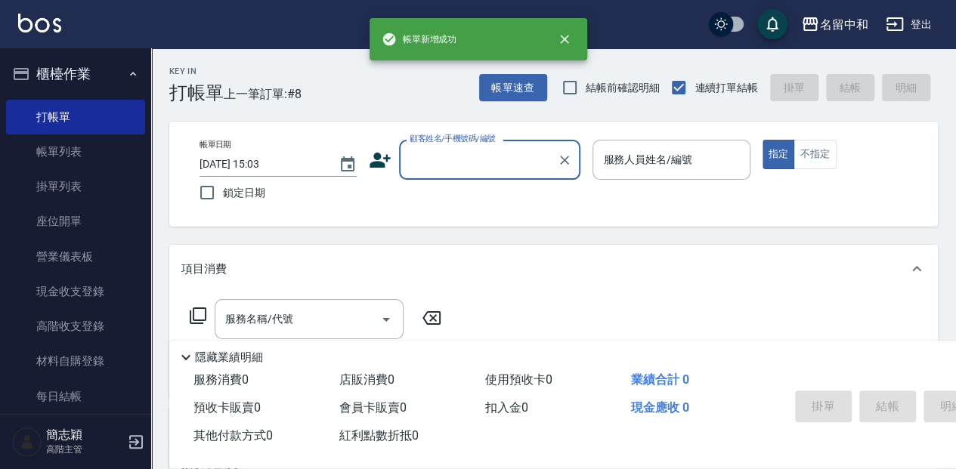
scroll to position [0, 0]
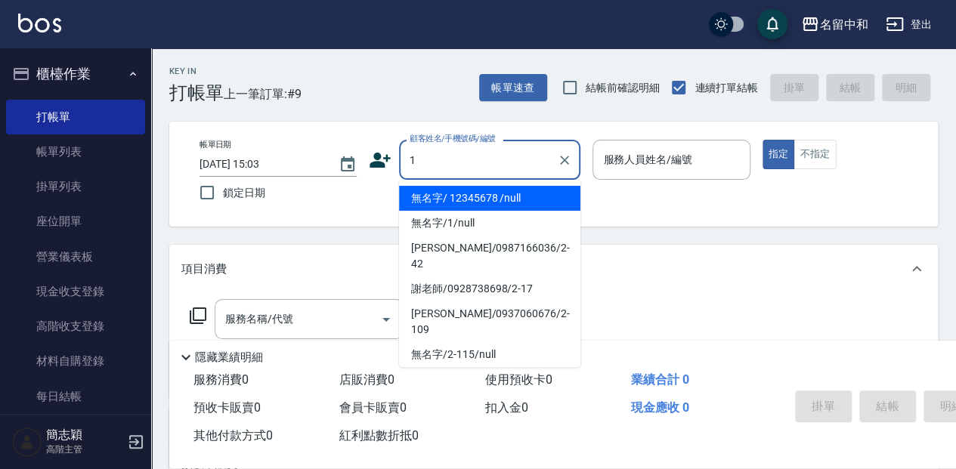
type input "無名字/ 12345678 /null"
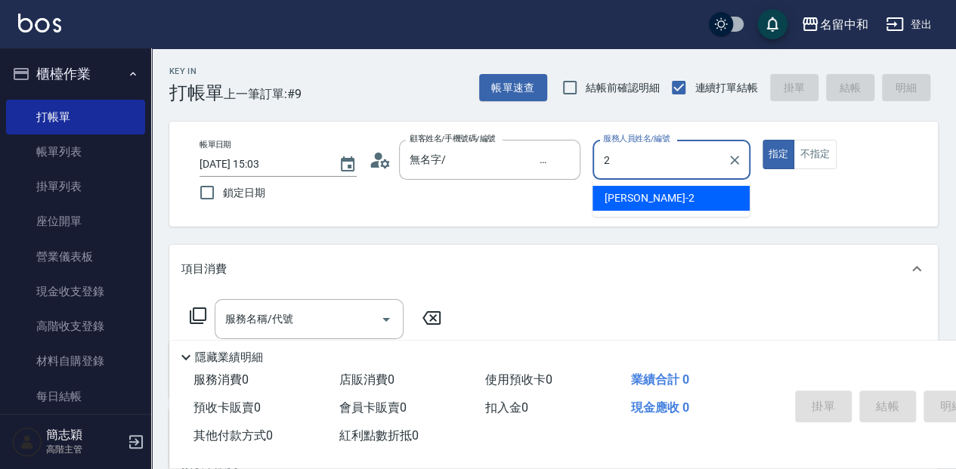
type input "[PERSON_NAME]-2"
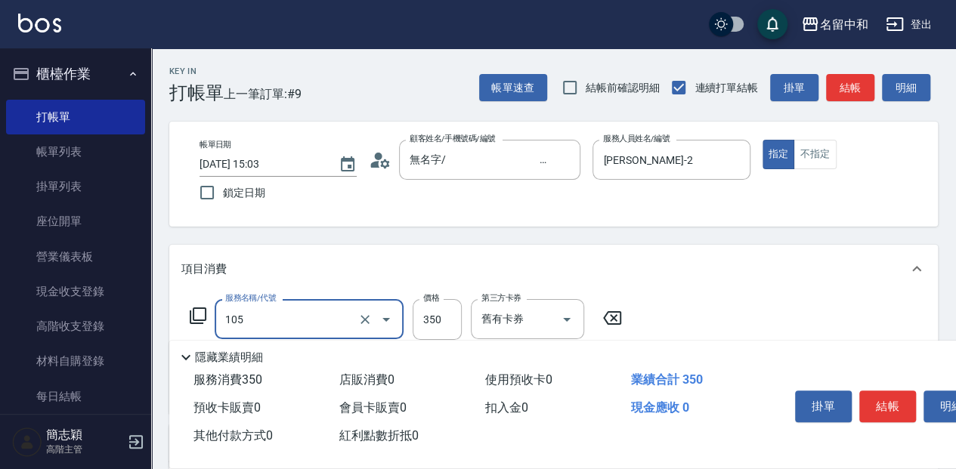
type input "新草本單次(105)"
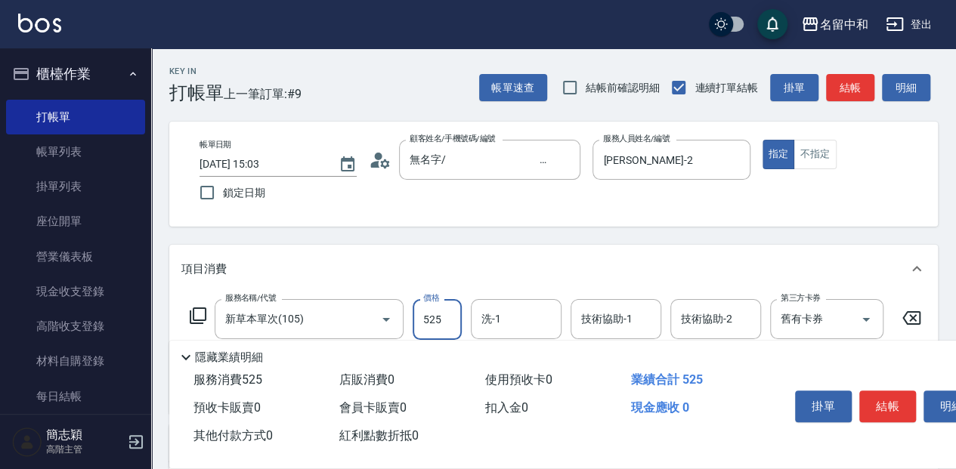
type input "525"
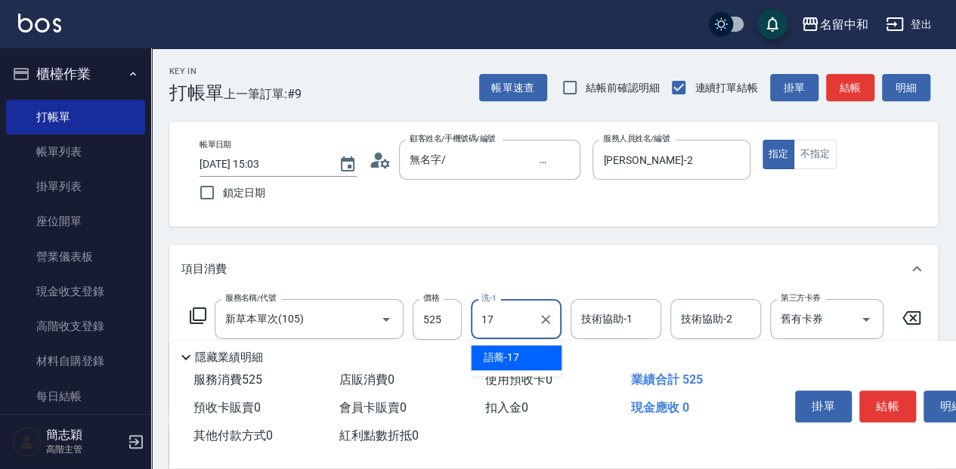
type input "語蕎-17"
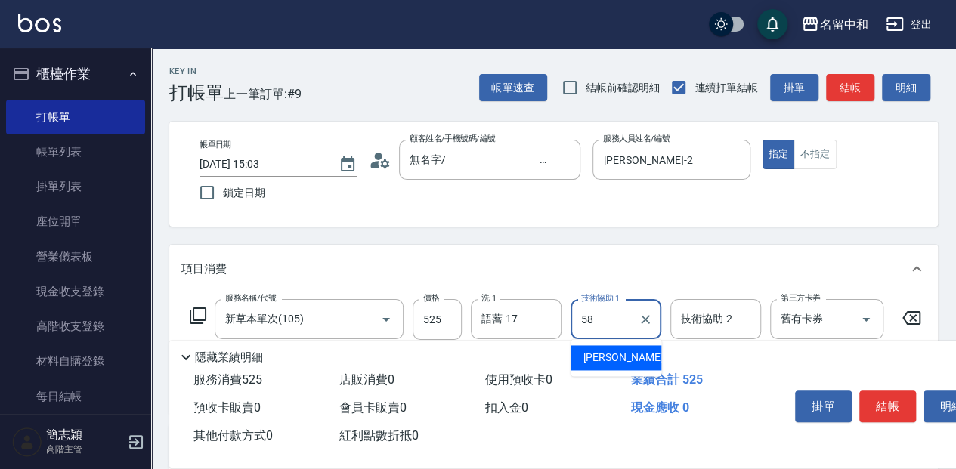
type input "[PERSON_NAME]-58"
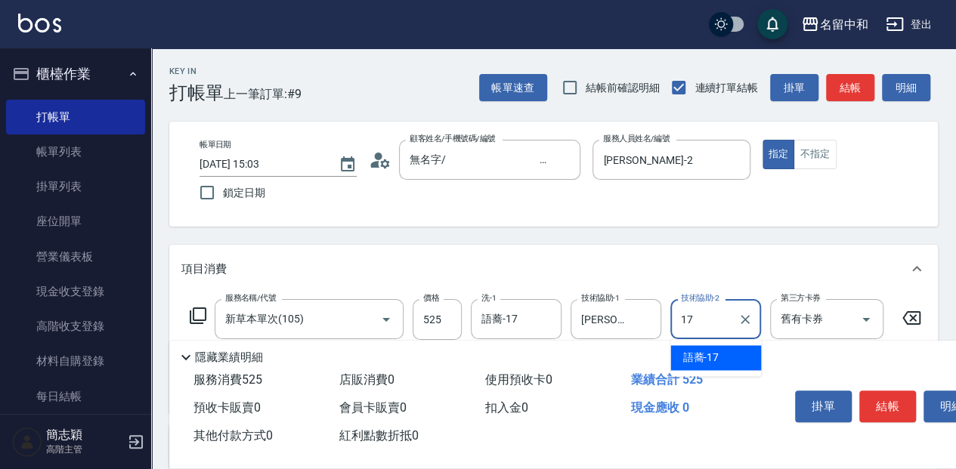
type input "語蕎-17"
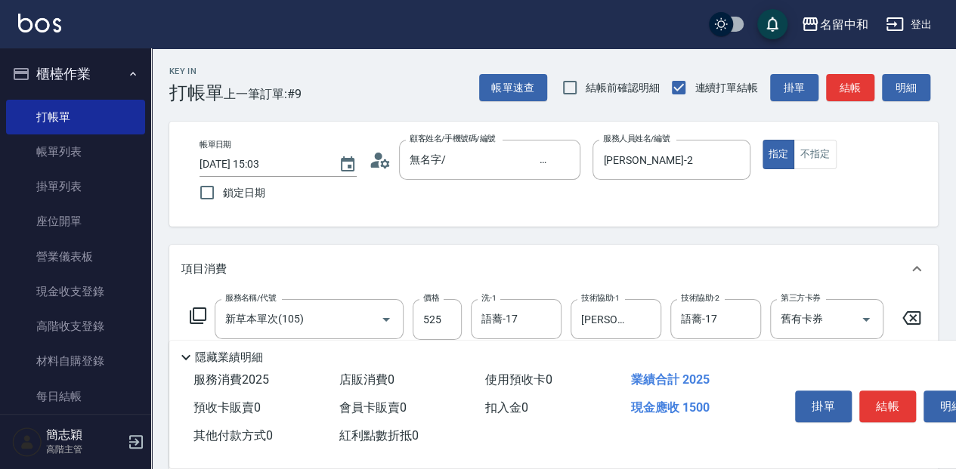
type input "草本頭皮(101)"
type input "300"
click at [875, 414] on button "結帳" at bounding box center [887, 407] width 57 height 32
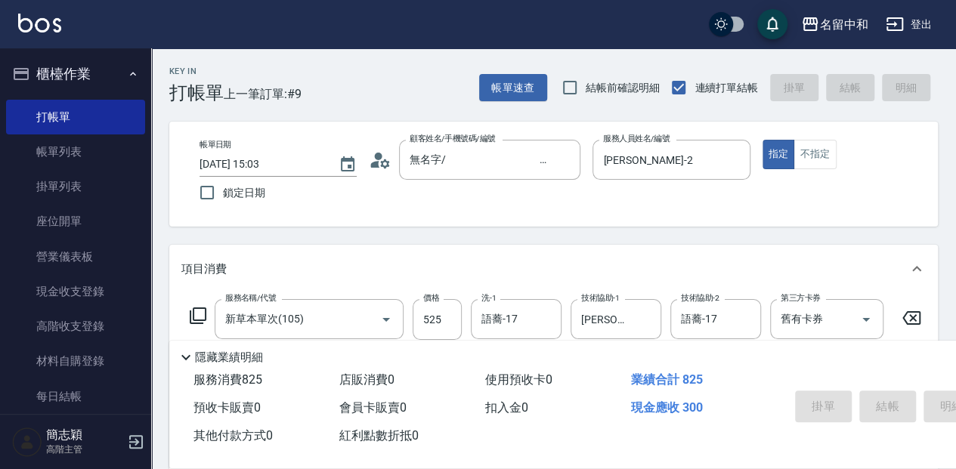
type input "[DATE] 15:04"
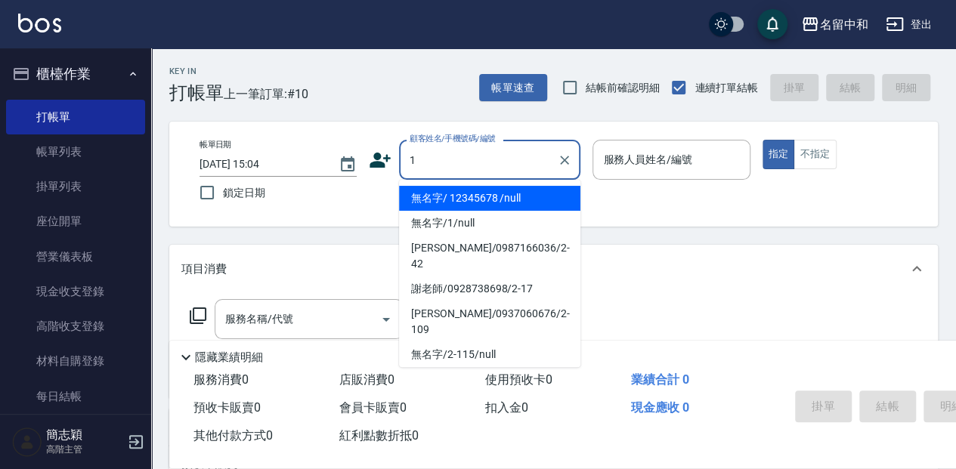
type input "無名字/ 12345678 /null"
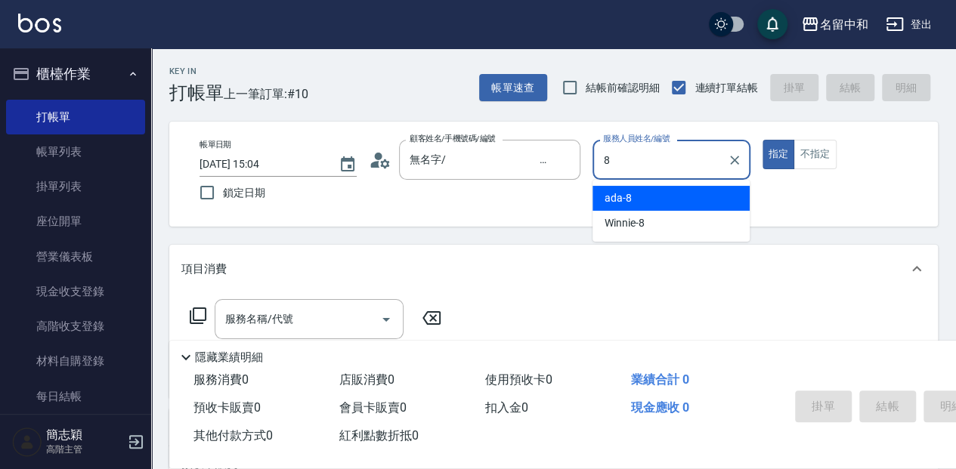
type input "ada-8"
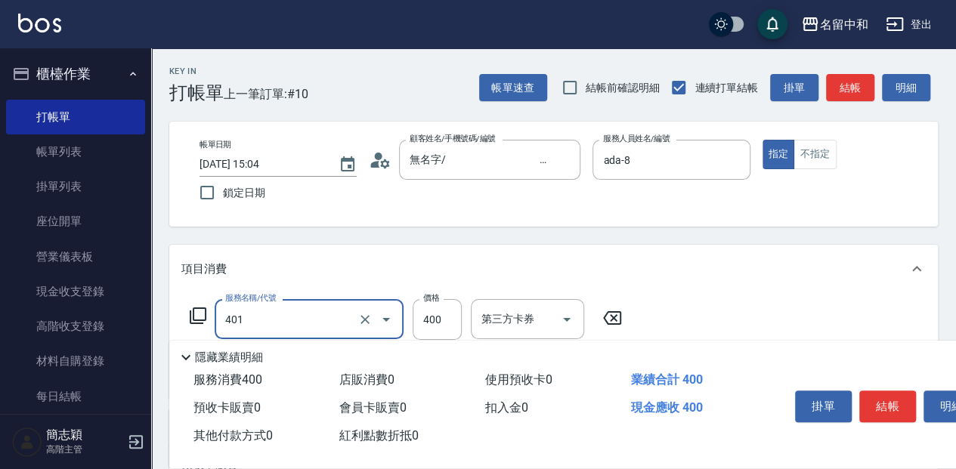
type input "剪髮(400)(401)"
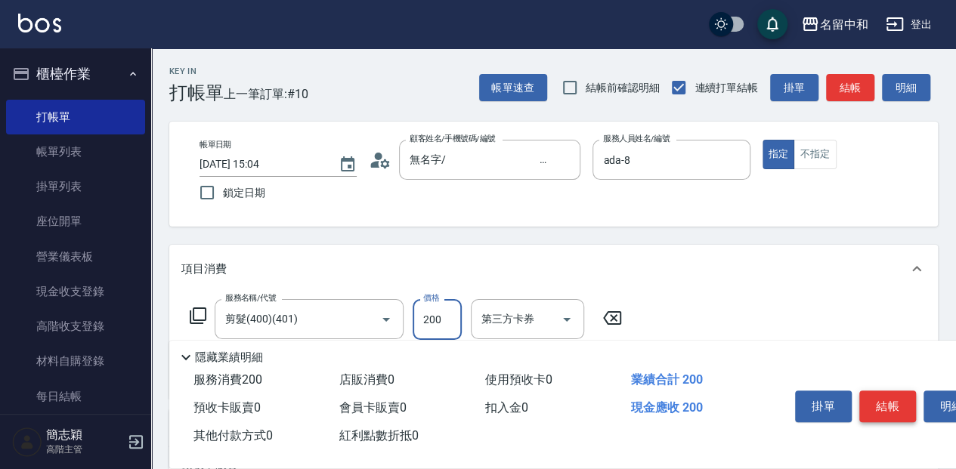
type input "200"
click at [871, 391] on button "結帳" at bounding box center [887, 407] width 57 height 32
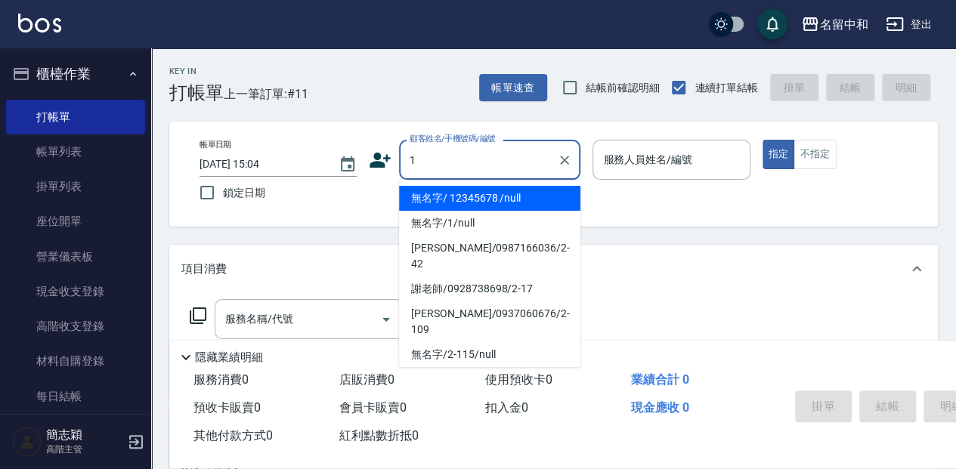
type input "無名字/ 12345678 /null"
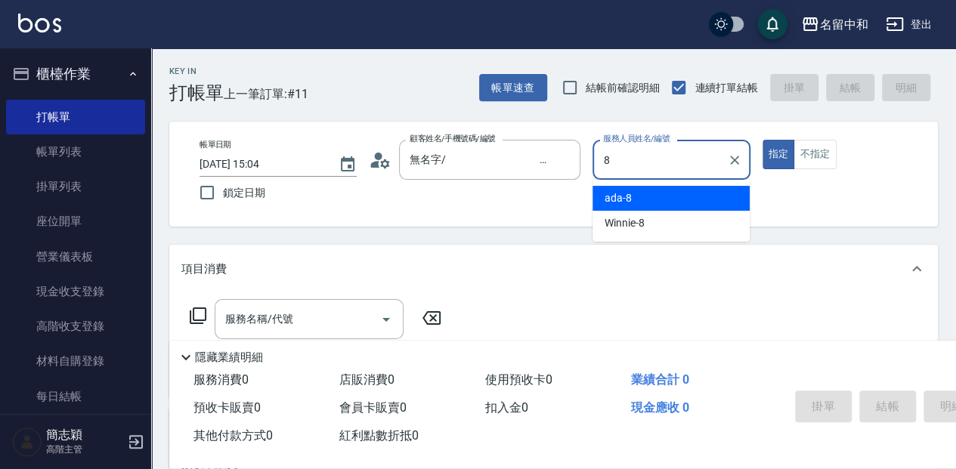
type input "ada-8"
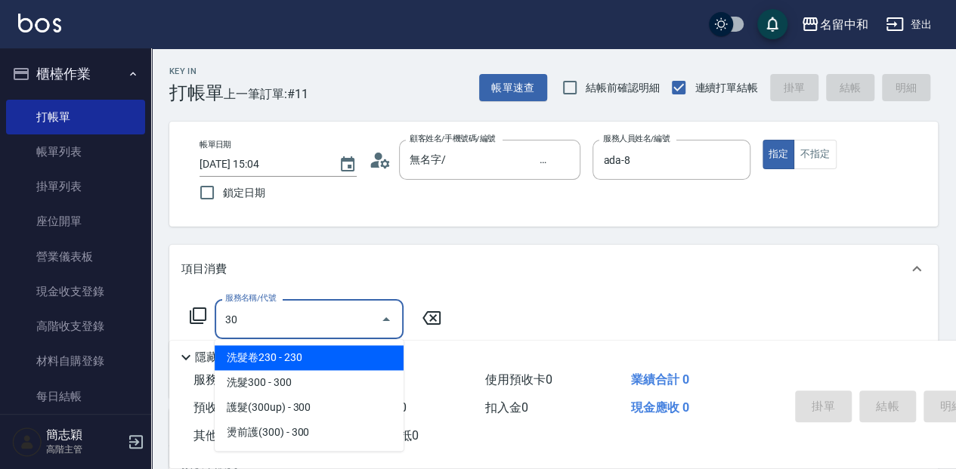
type input "3"
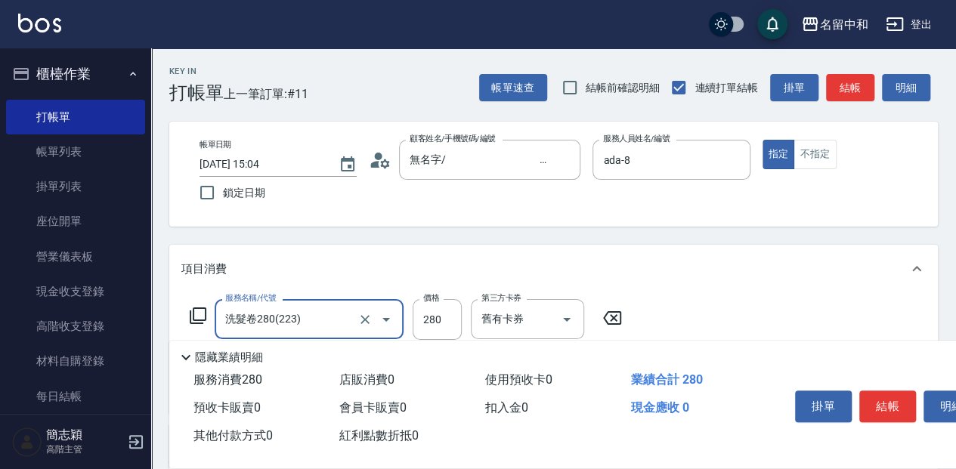
type input "洗髮卷280(223)"
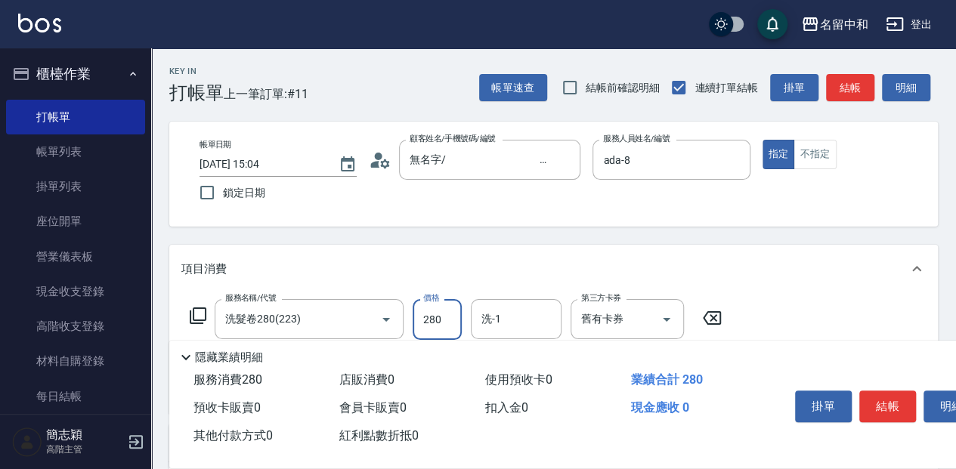
click at [416, 310] on input "280" at bounding box center [436, 319] width 49 height 41
type input "300"
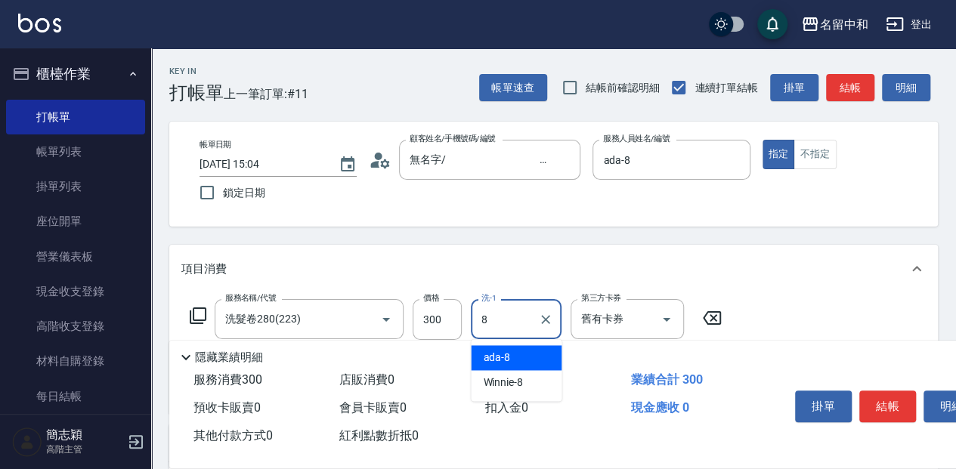
type input "ada-8"
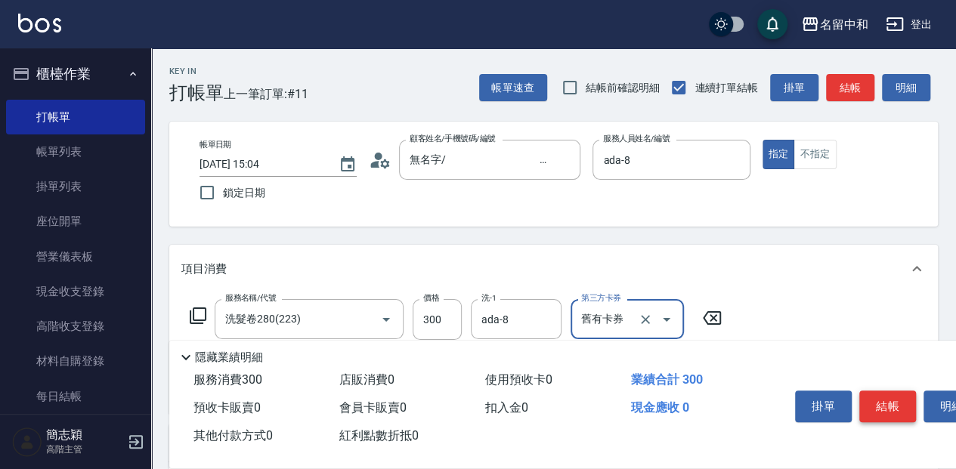
click at [890, 397] on button "結帳" at bounding box center [887, 407] width 57 height 32
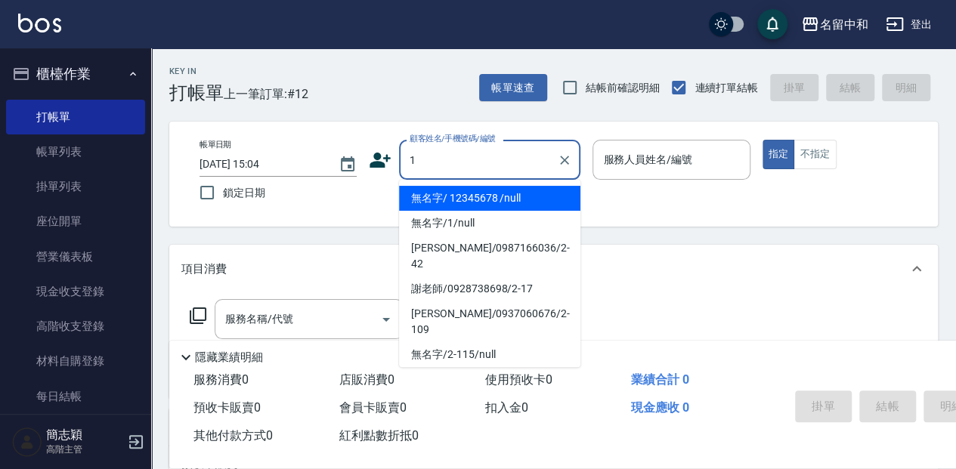
type input "無名字/ 12345678 /null"
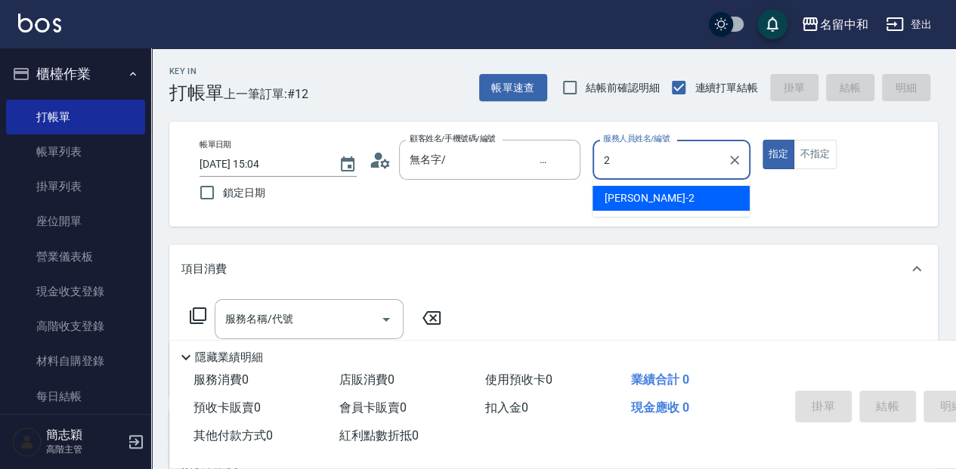
type input "[PERSON_NAME]-2"
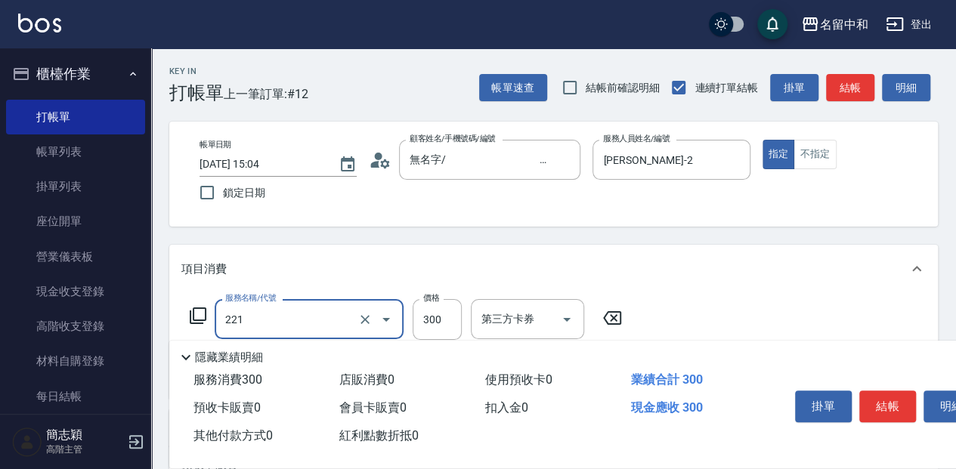
type input "洗髮300(221)"
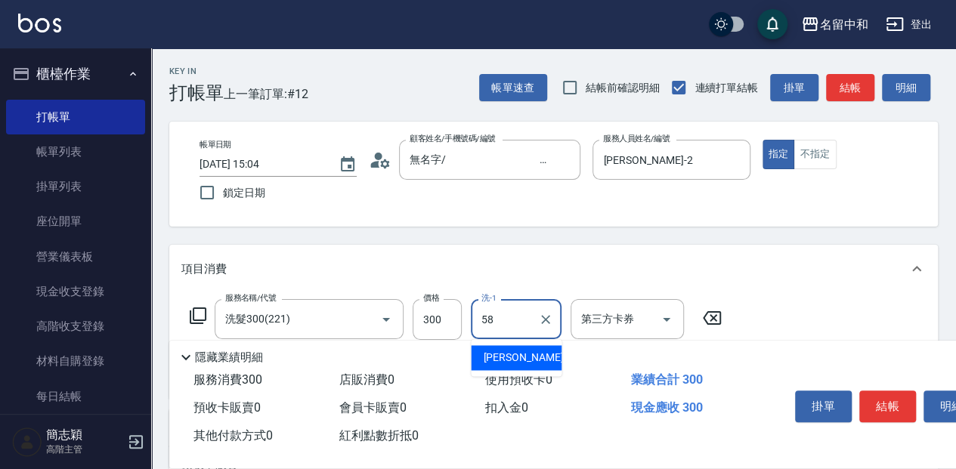
type input "[PERSON_NAME]-58"
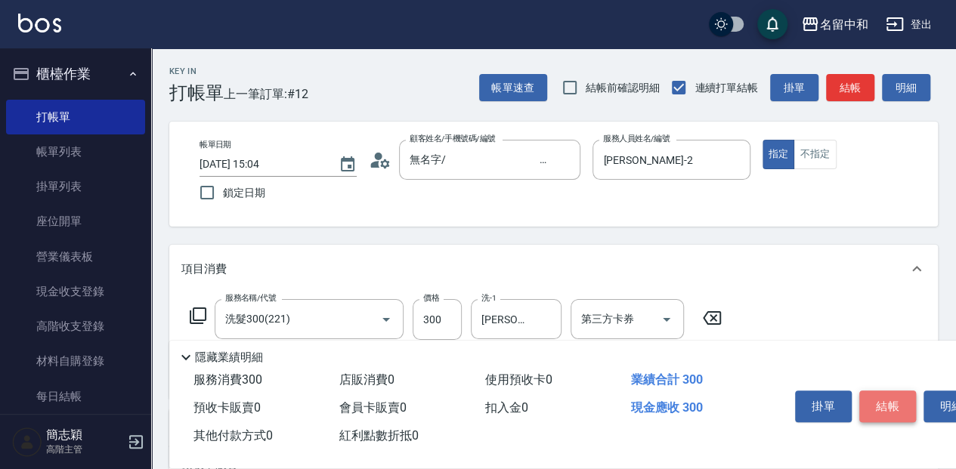
click at [891, 404] on button "結帳" at bounding box center [887, 407] width 57 height 32
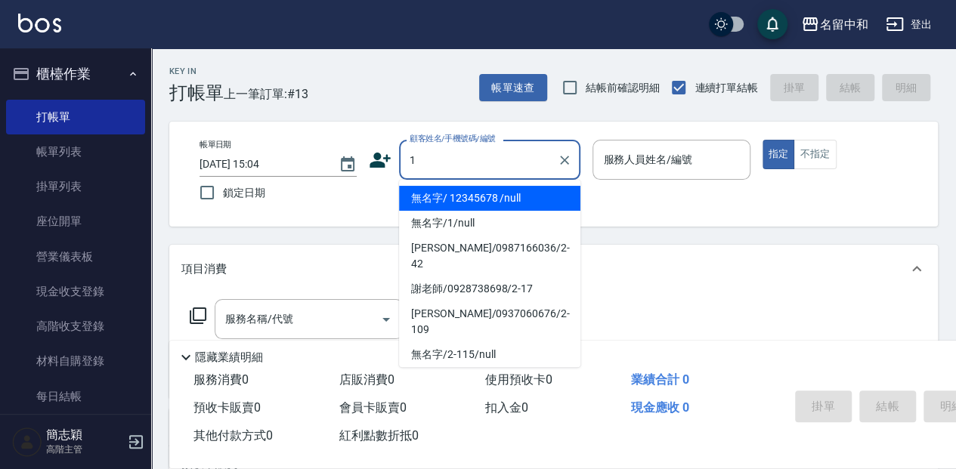
type input "無名字/ 12345678 /null"
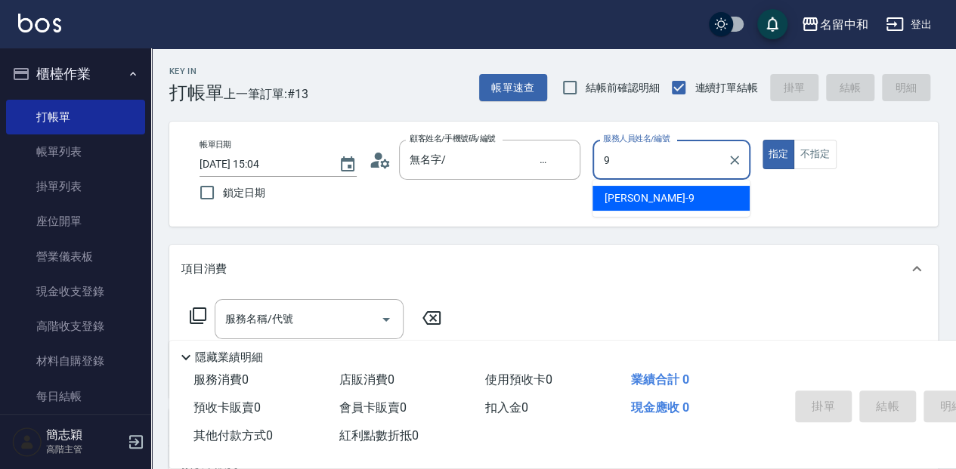
type input "[PERSON_NAME]-9"
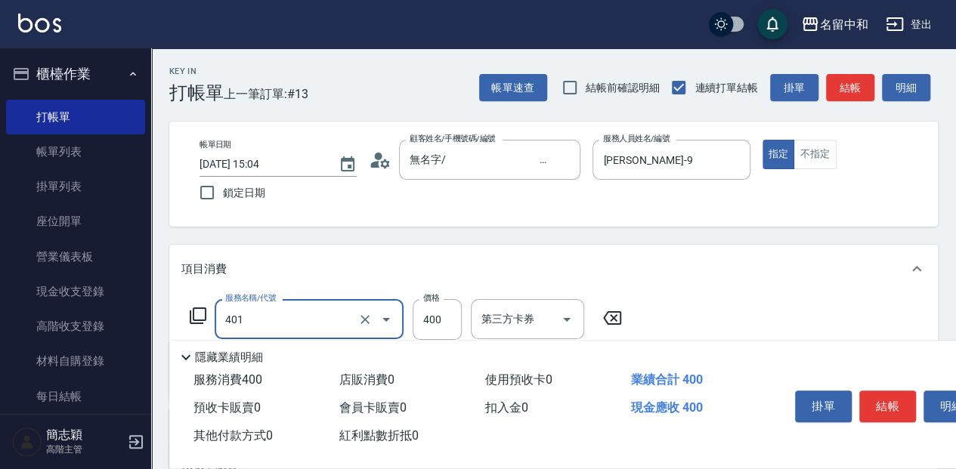
type input "剪髮(400)(401)"
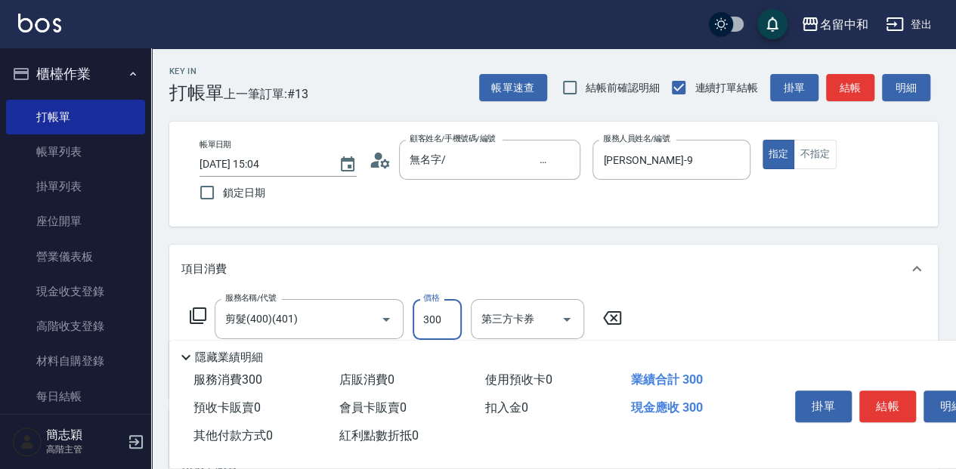
type input "300"
click at [888, 385] on div "掛單 結帳 明細" at bounding box center [887, 409] width 197 height 48
click at [888, 397] on button "結帳" at bounding box center [887, 407] width 57 height 32
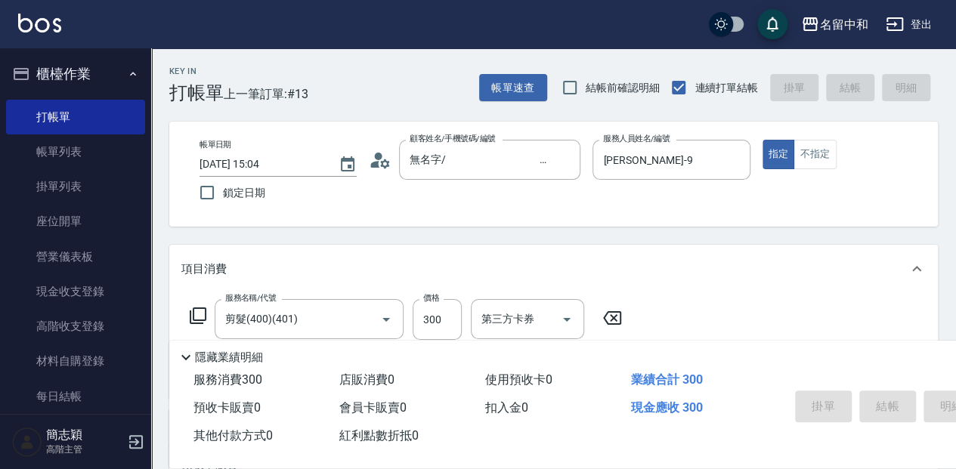
type input "[DATE] 15:05"
